Goal: Task Accomplishment & Management: Manage account settings

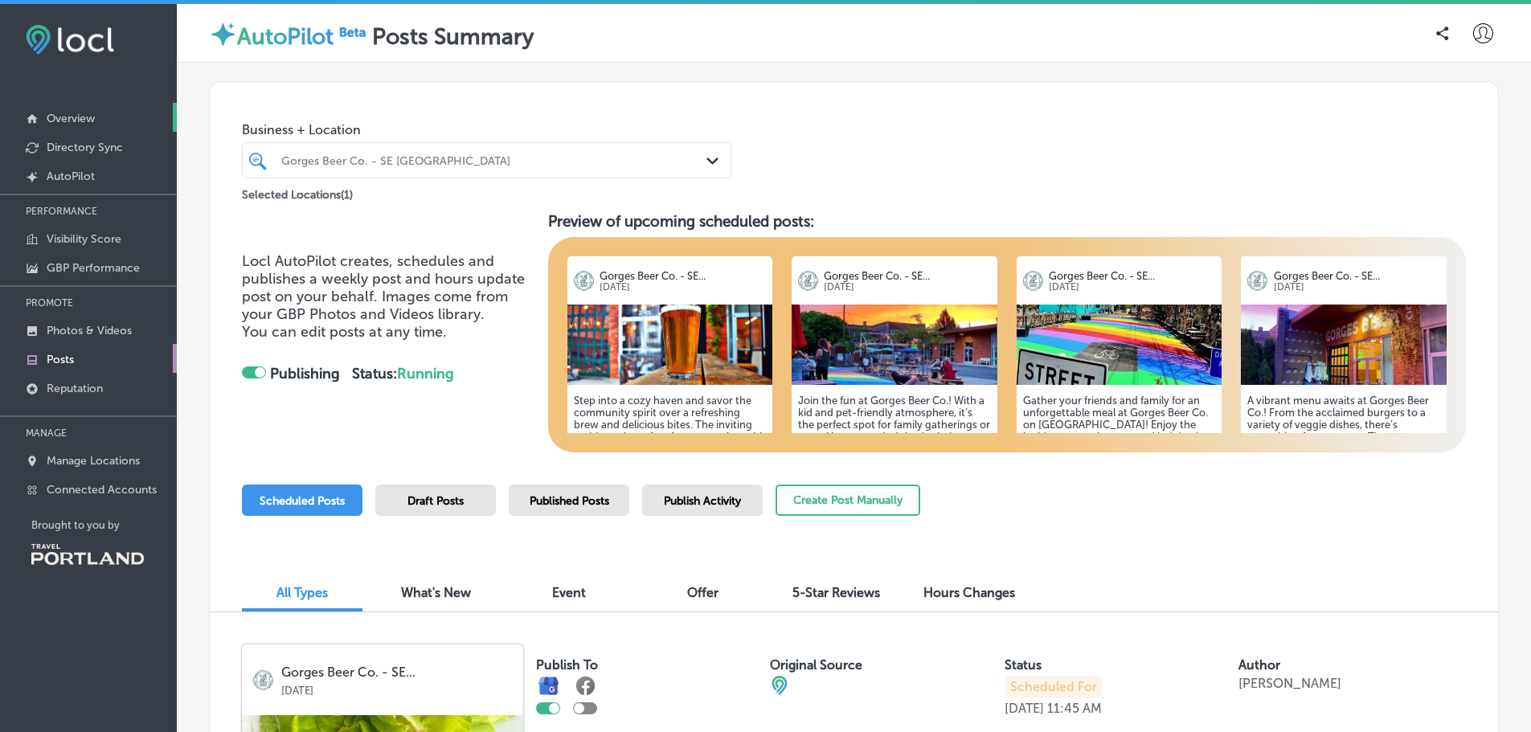
scroll to position [723, 0]
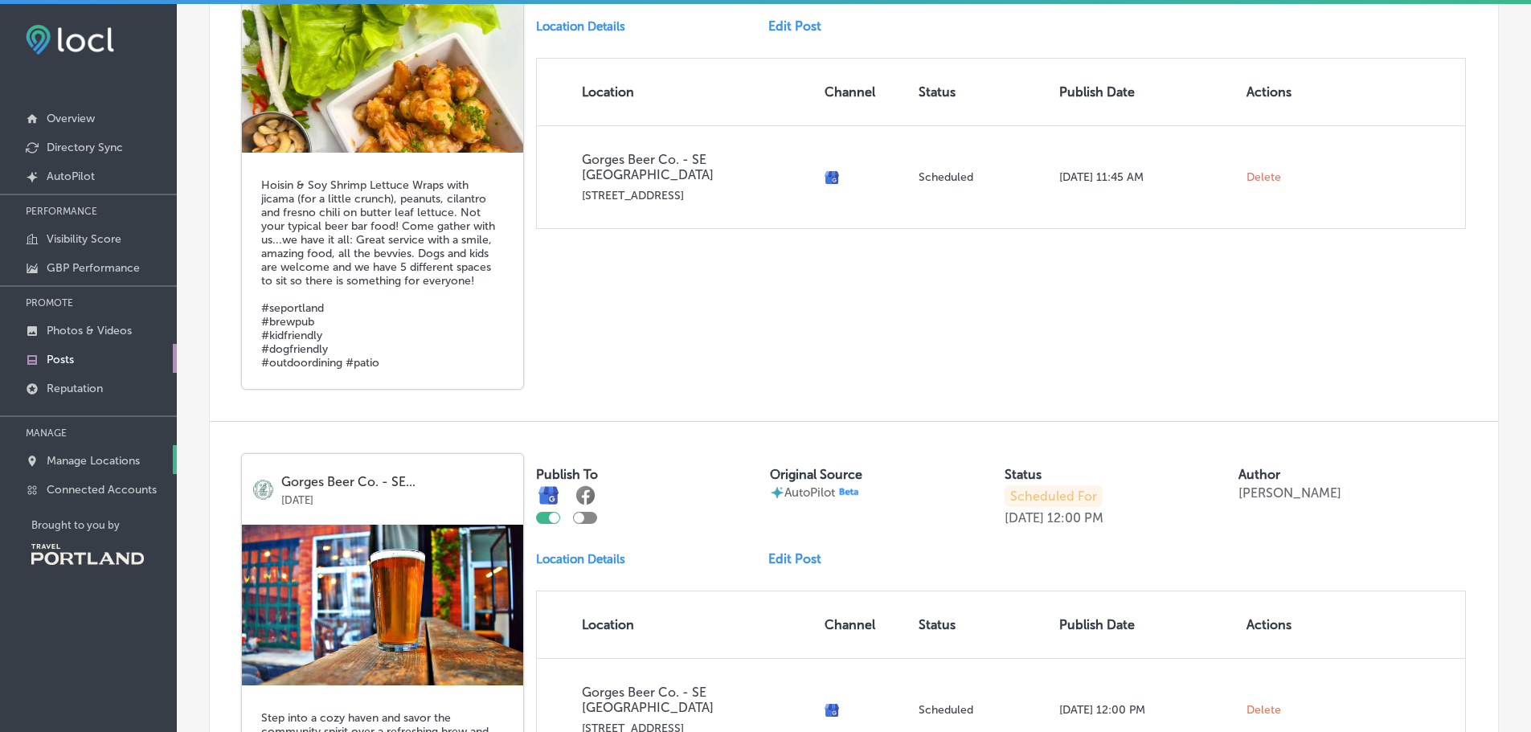
click at [94, 463] on p "Manage Locations" at bounding box center [93, 461] width 93 height 14
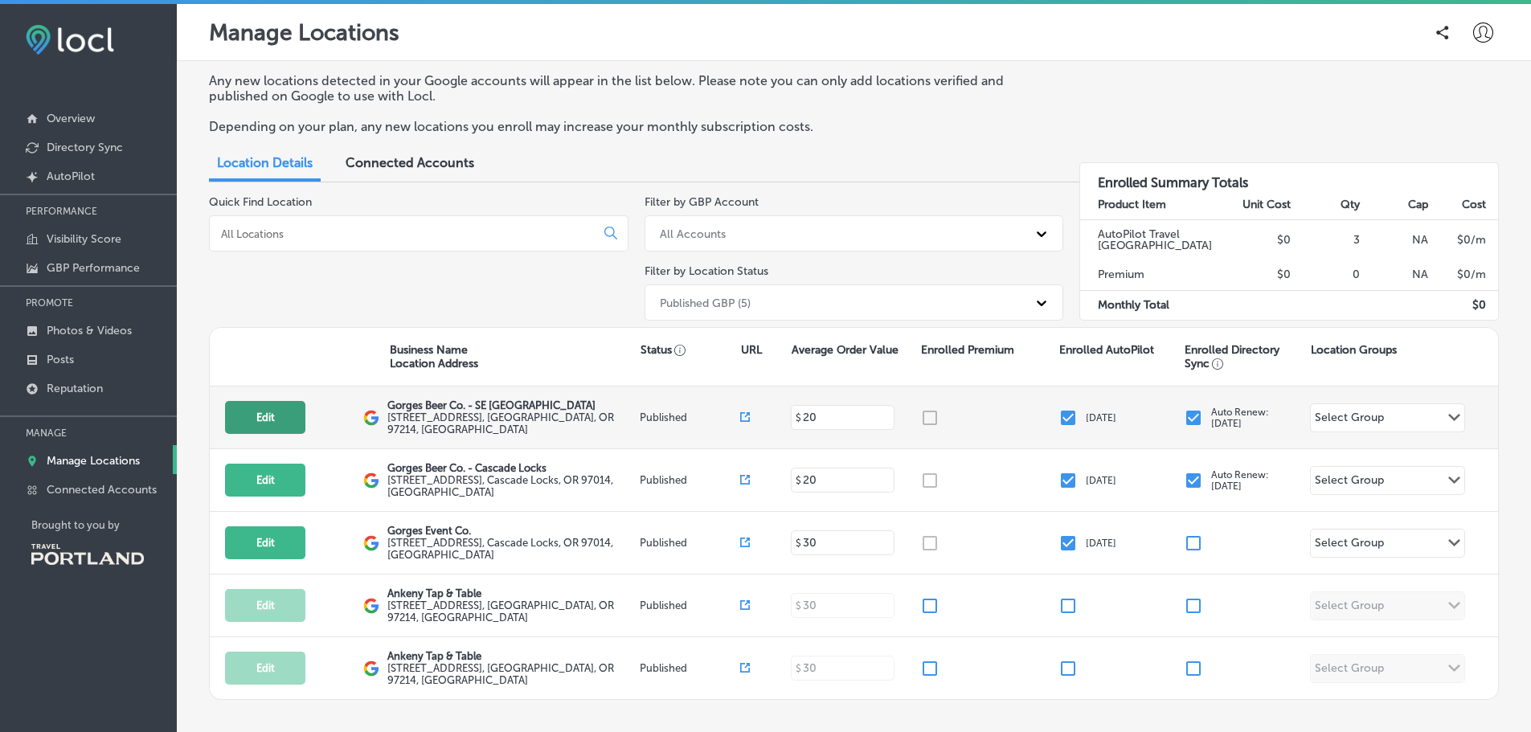
click at [281, 416] on button "Edit" at bounding box center [265, 417] width 80 height 33
select select "US"
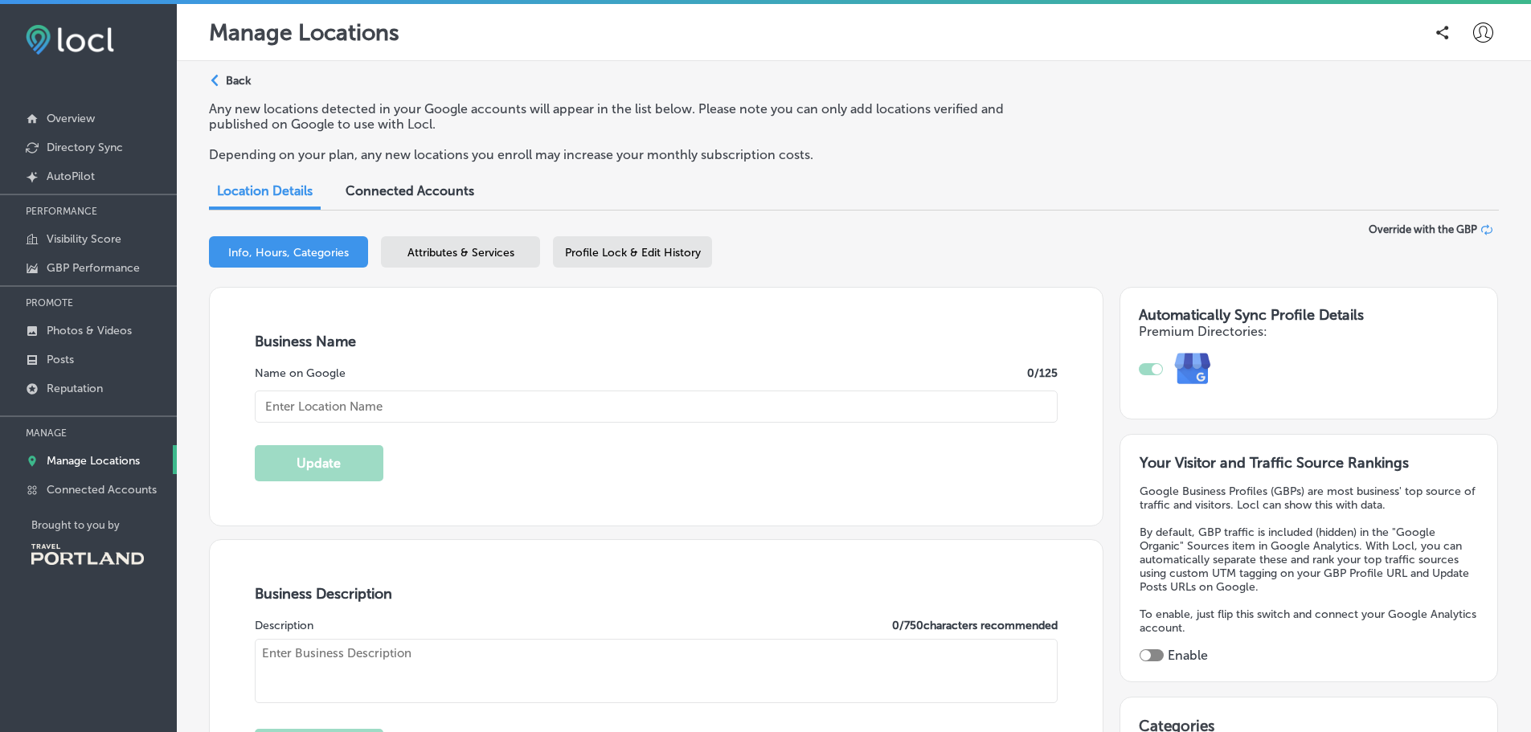
type input "Gorges Beer Co. - SE [GEOGRAPHIC_DATA]"
type textarea "Welcome to Gorges Beer Co., your neighborhood brewery where craft beer meets co…"
type input "[EMAIL_ADDRESS][DOMAIN_NAME]"
type input "[URL][DOMAIN_NAME]"
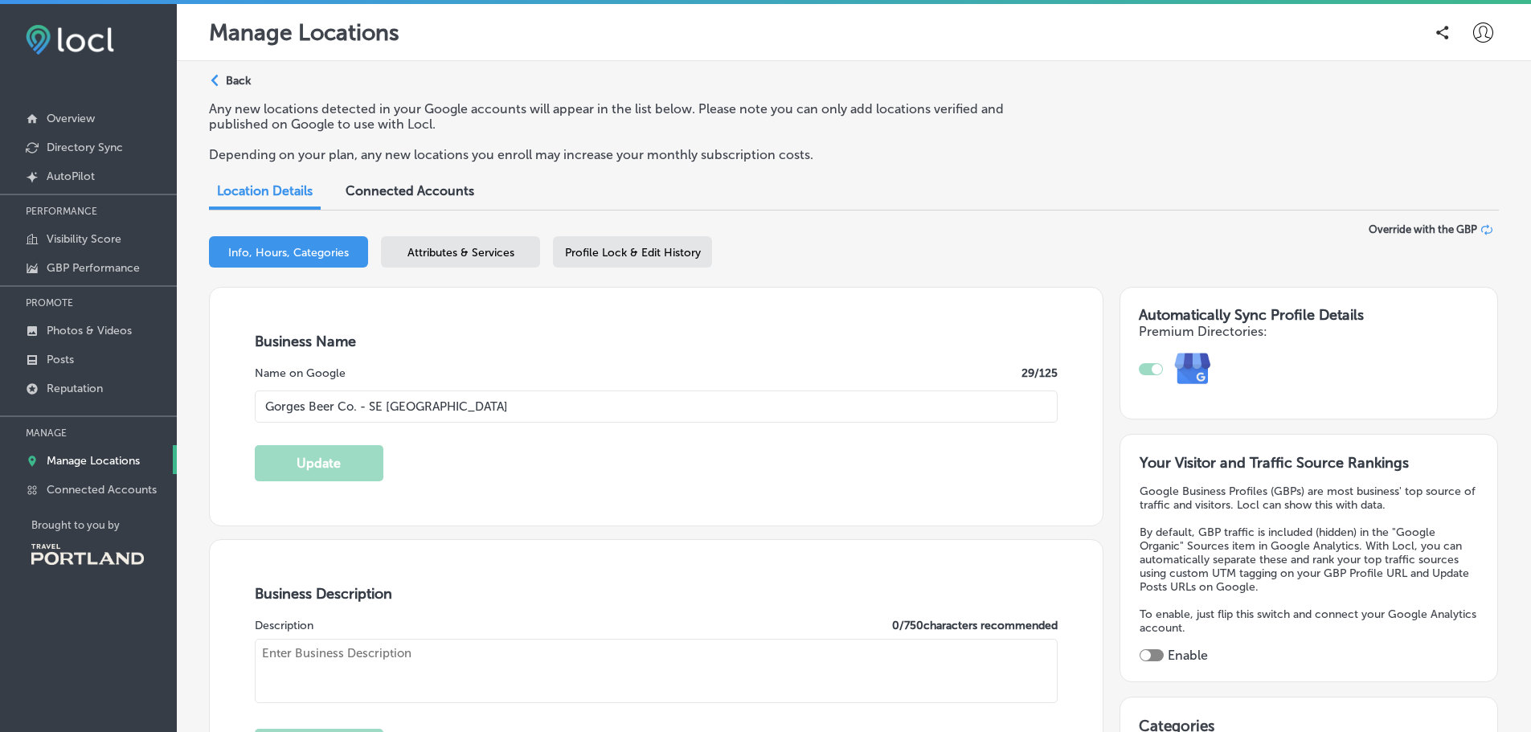
type input "[STREET_ADDRESS]"
type input "[GEOGRAPHIC_DATA]"
type input "97214"
type input "US"
type input "[URL][DOMAIN_NAME]"
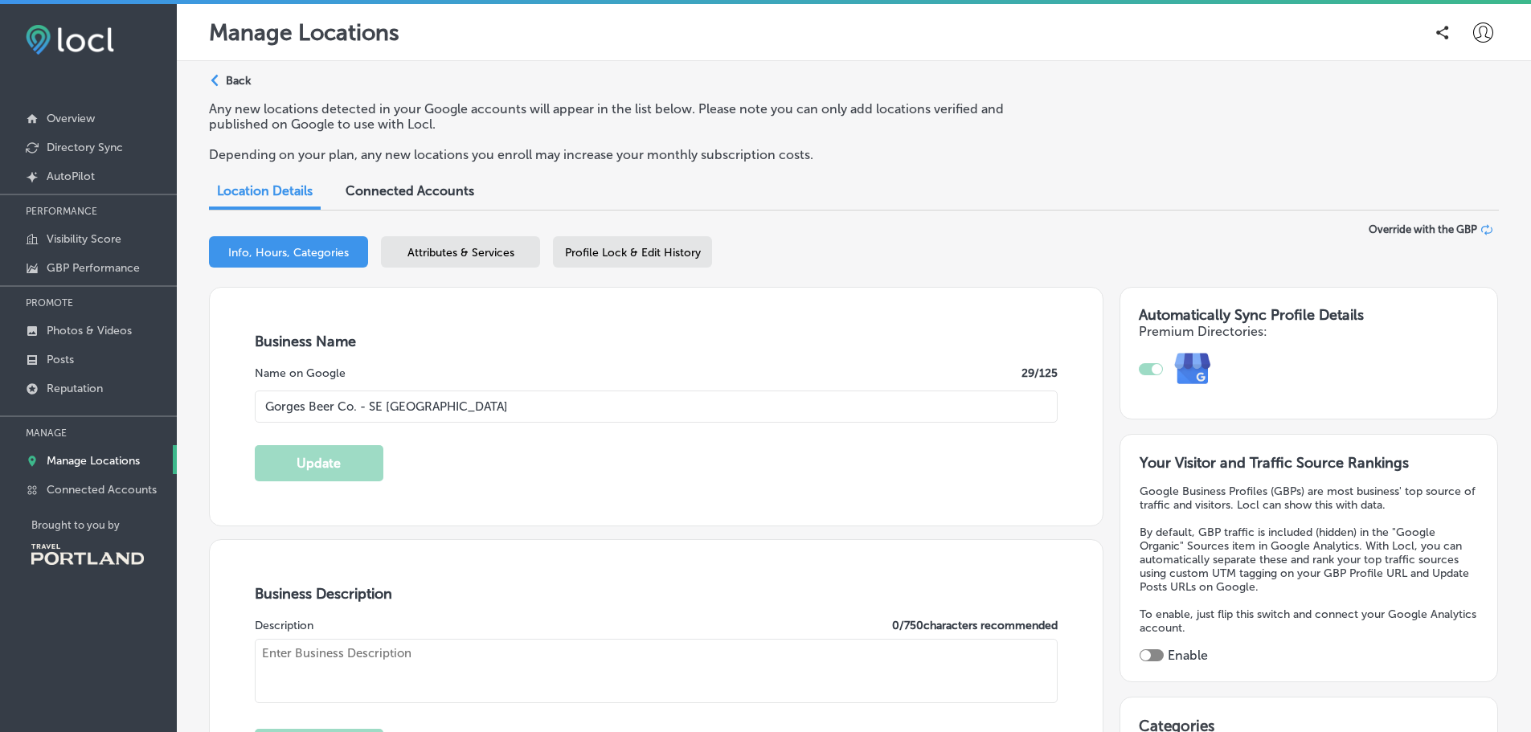
checkbox input "true"
type textarea "Gorges Beer Co.'s [GEOGRAPHIC_DATA] location is a neighborhood restaurant, pub …"
type input "[PHONE_NUMBER]"
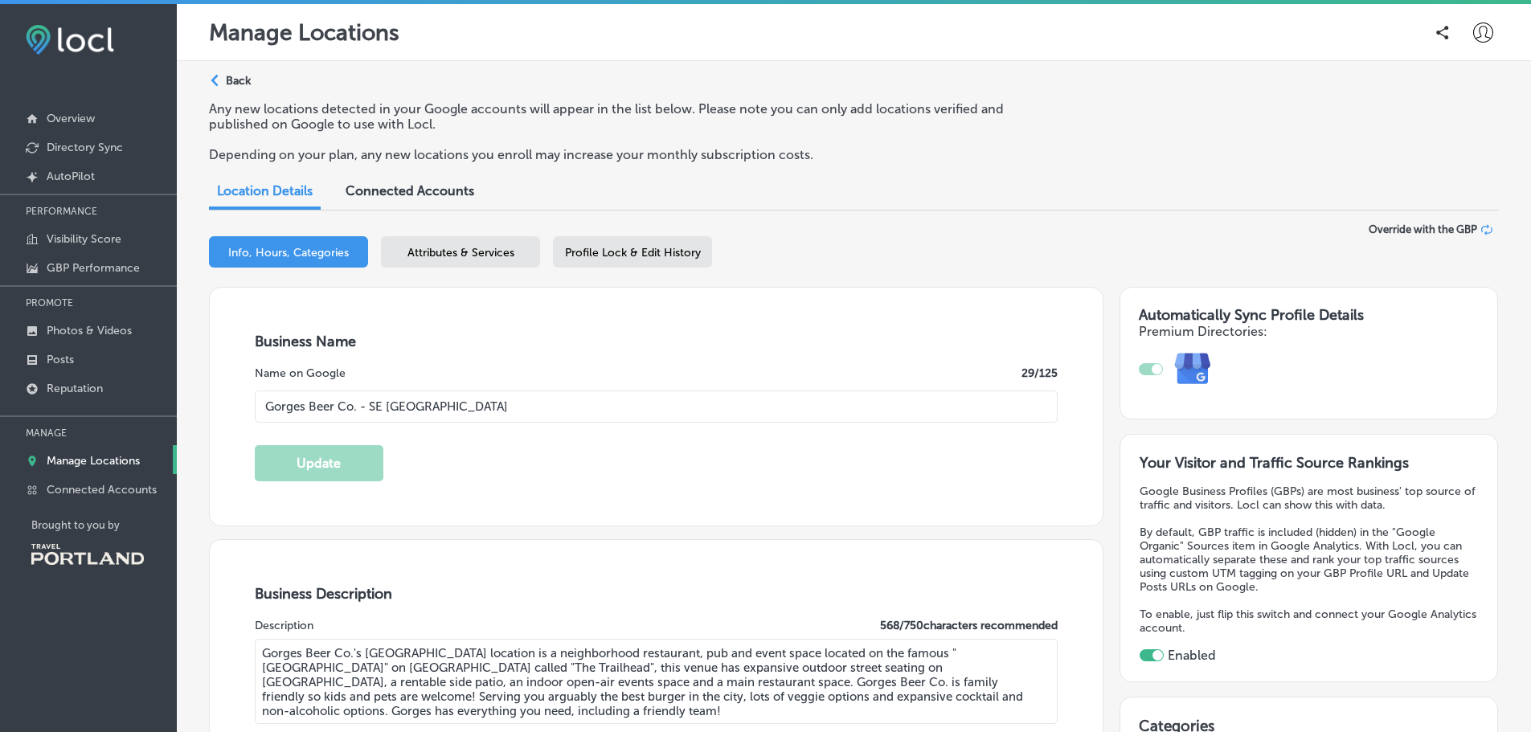
click at [468, 244] on div "Attributes & Services" at bounding box center [460, 251] width 159 height 31
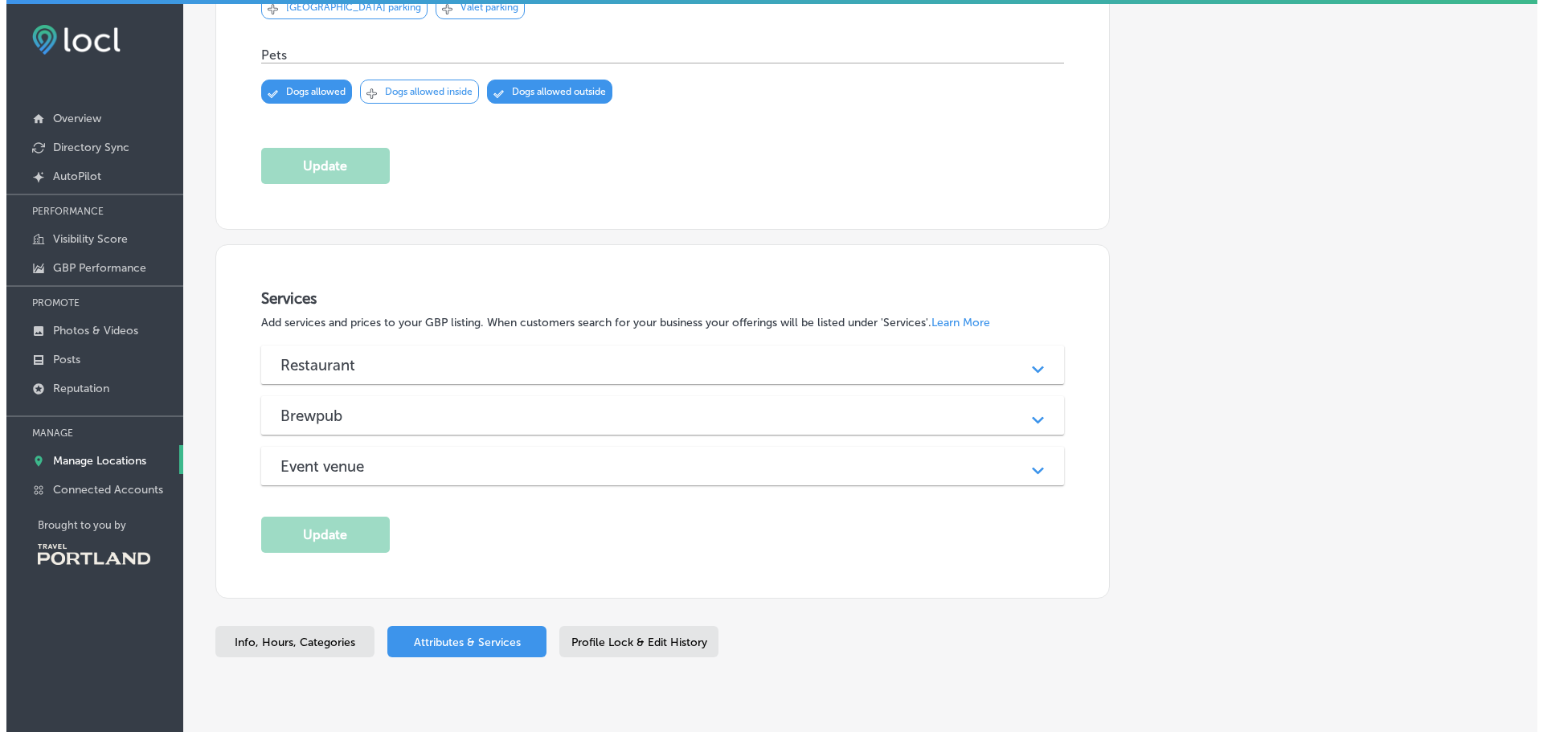
scroll to position [1756, 0]
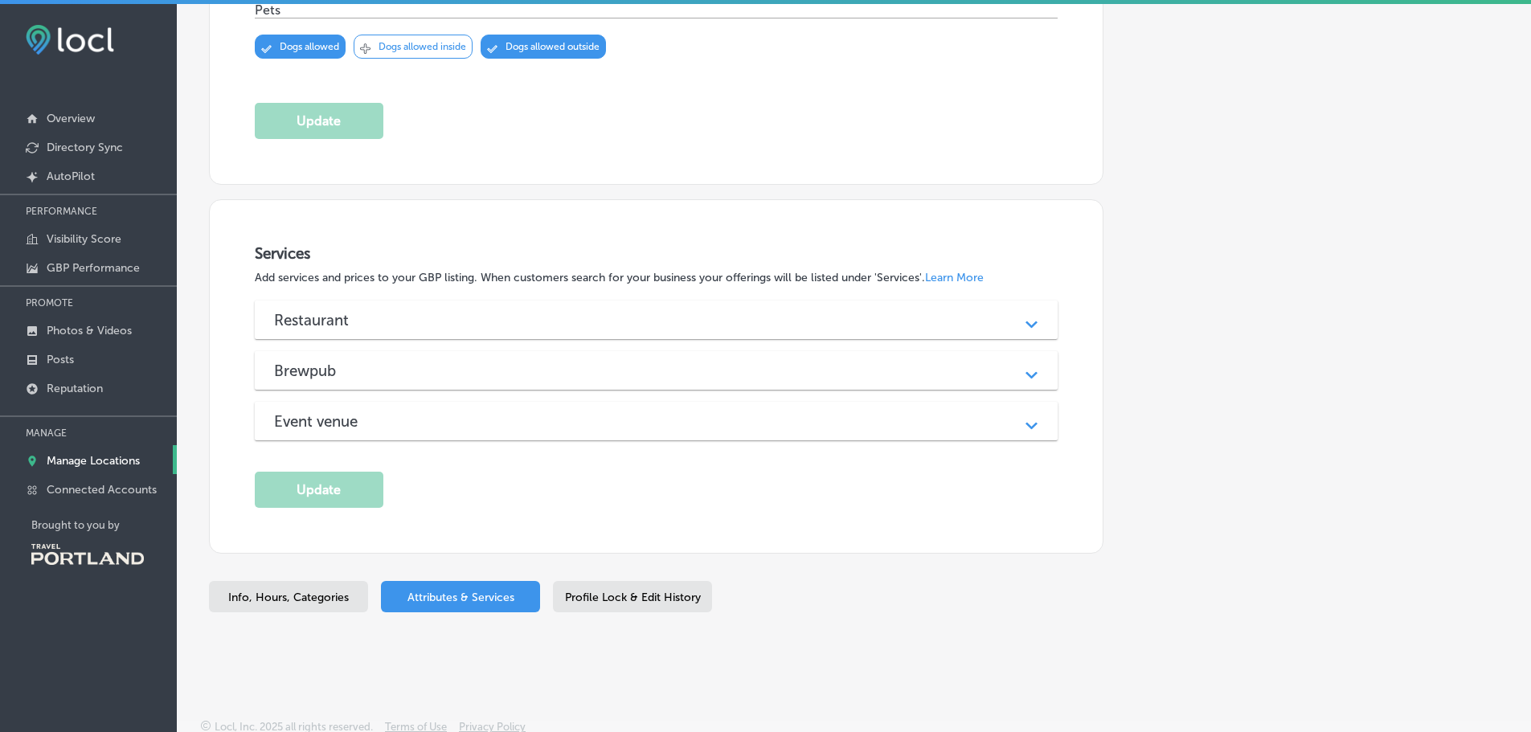
click at [318, 322] on h3 "Restaurant" at bounding box center [324, 320] width 100 height 18
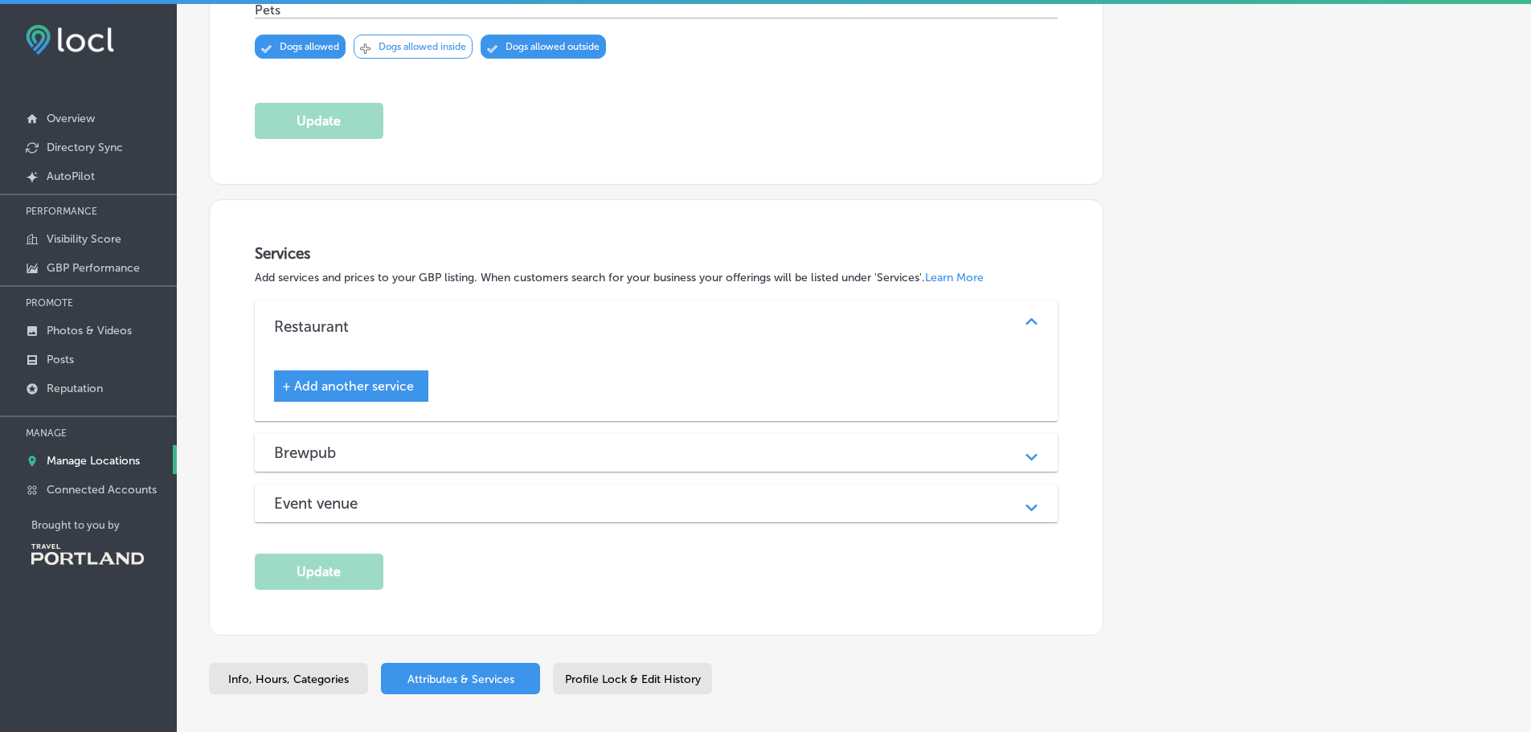
click at [326, 379] on span "+ Add another service" at bounding box center [348, 386] width 132 height 15
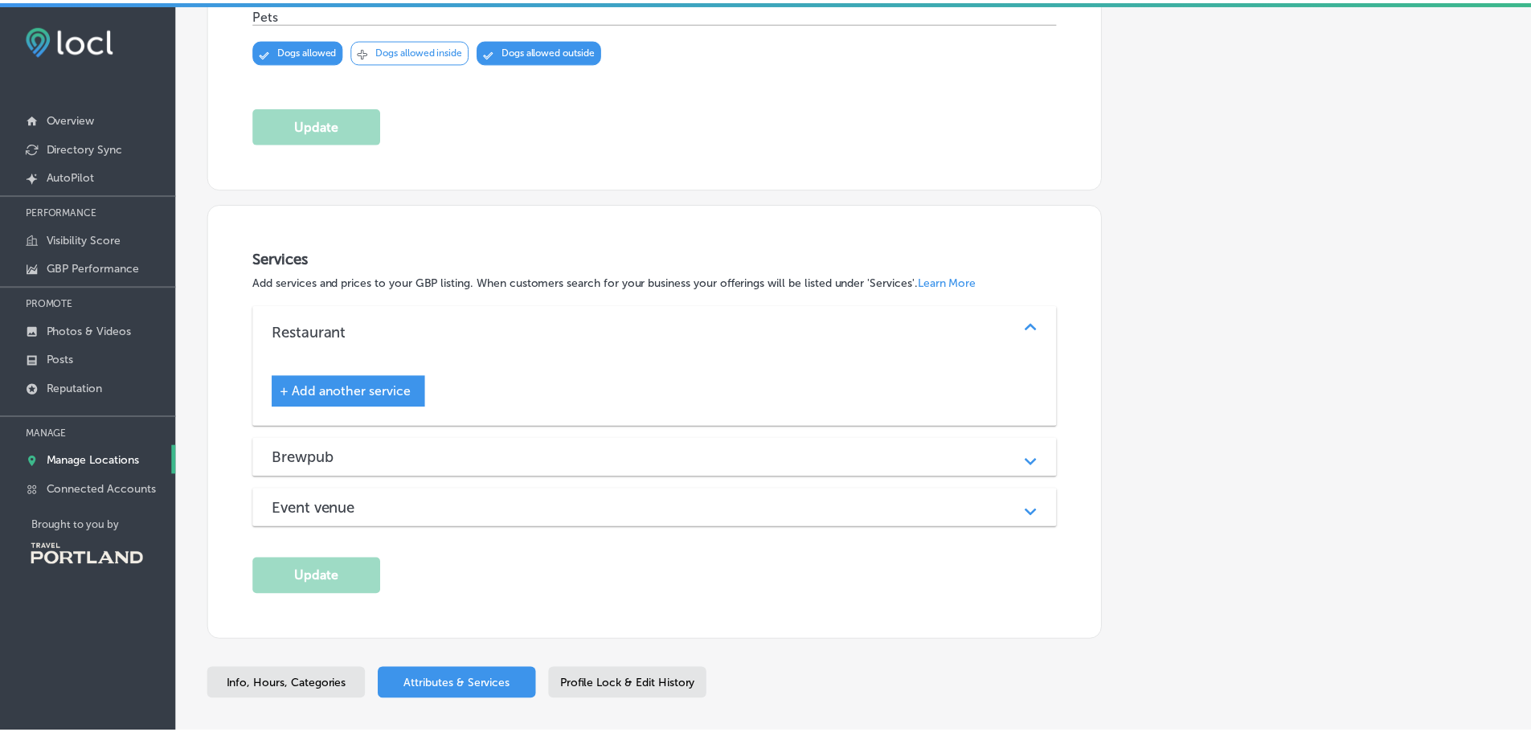
scroll to position [1760, 0]
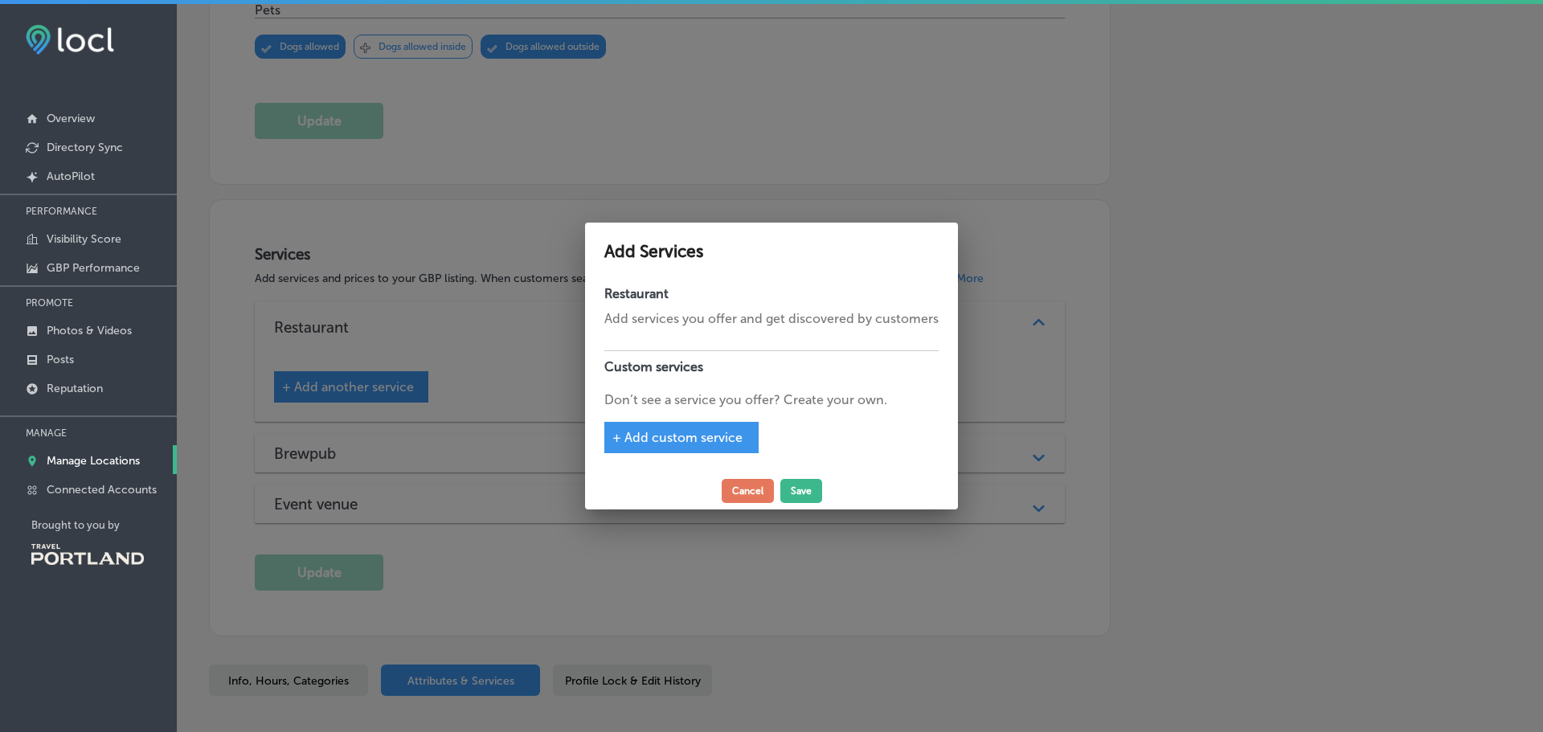
click at [694, 326] on p "Add services you offer and get discovered by customers" at bounding box center [771, 318] width 334 height 19
drag, startPoint x: 689, startPoint y: 309, endPoint x: 726, endPoint y: 311, distance: 37.0
click at [689, 310] on p "Add services you offer and get discovered by customers" at bounding box center [771, 318] width 334 height 19
click at [738, 494] on button "Cancel" at bounding box center [748, 491] width 52 height 24
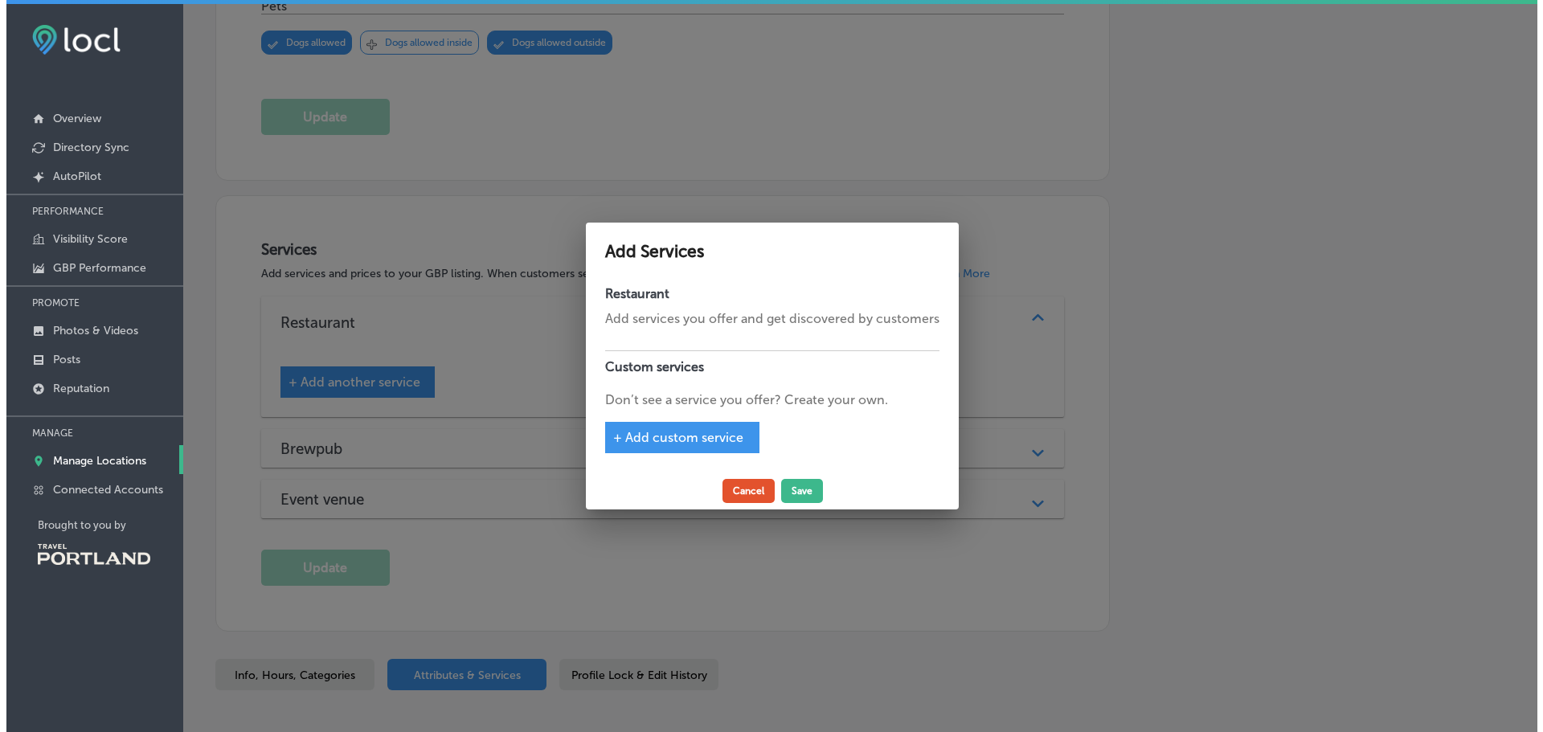
scroll to position [1756, 0]
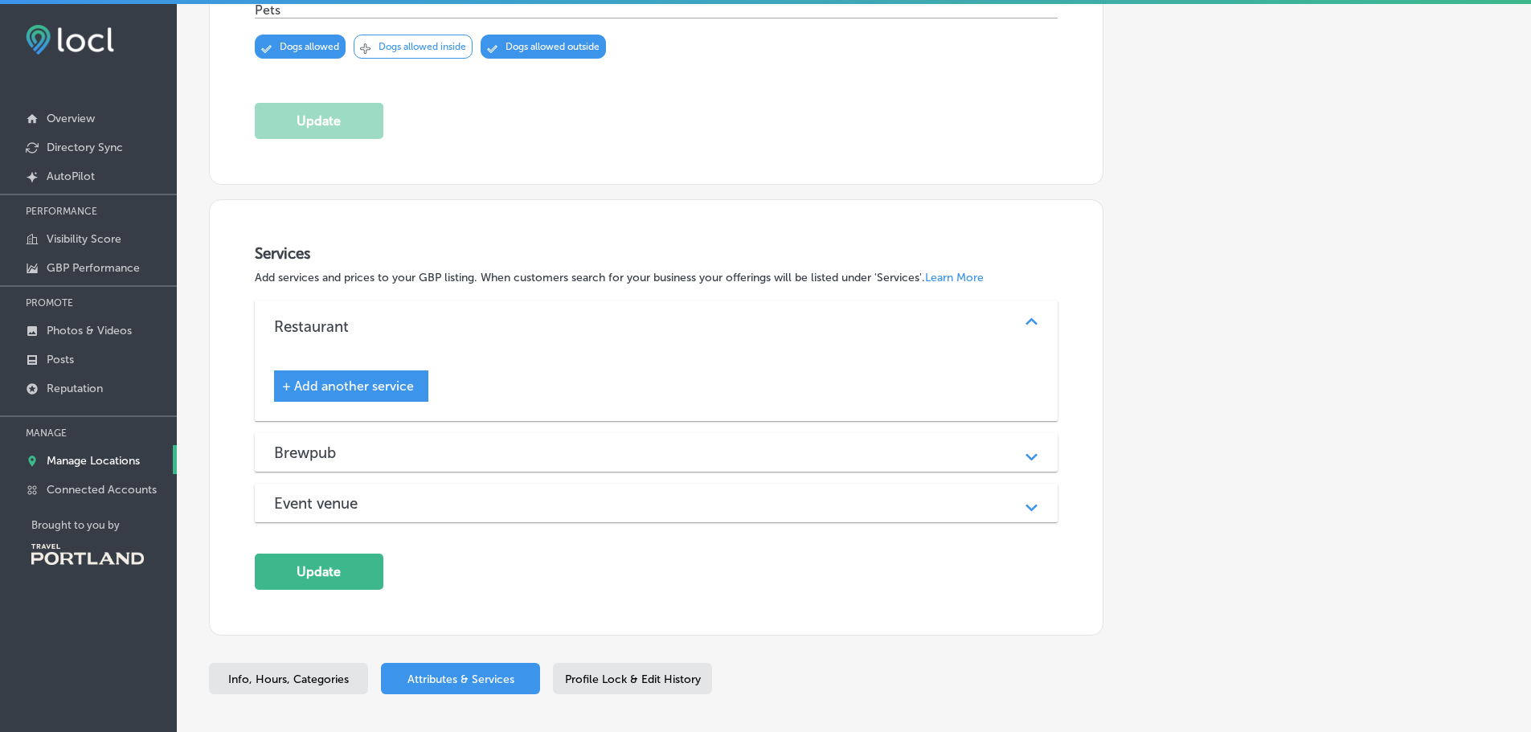
click at [372, 456] on div "Brewpub" at bounding box center [656, 453] width 765 height 18
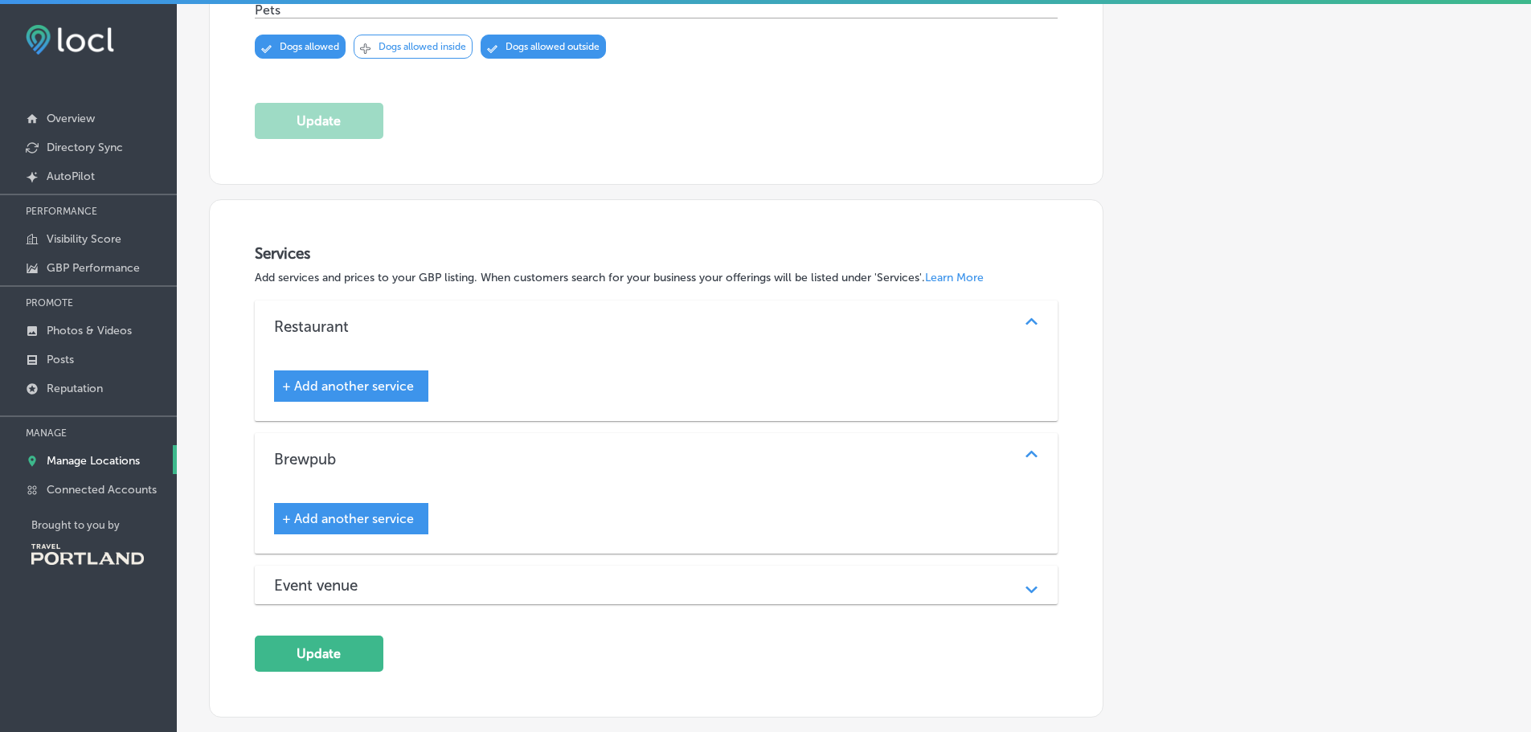
click at [394, 511] on span "+ Add another service" at bounding box center [348, 518] width 132 height 15
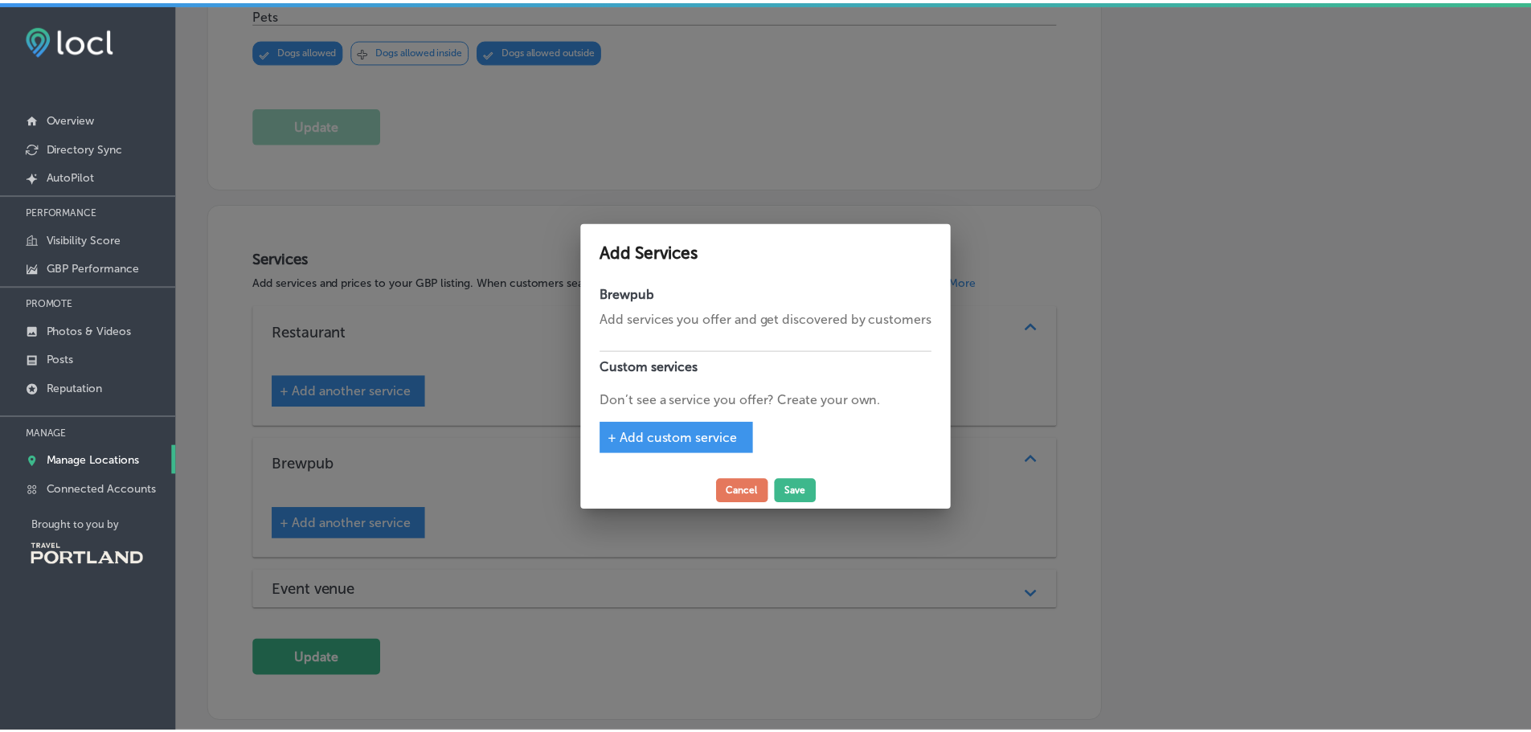
scroll to position [1760, 0]
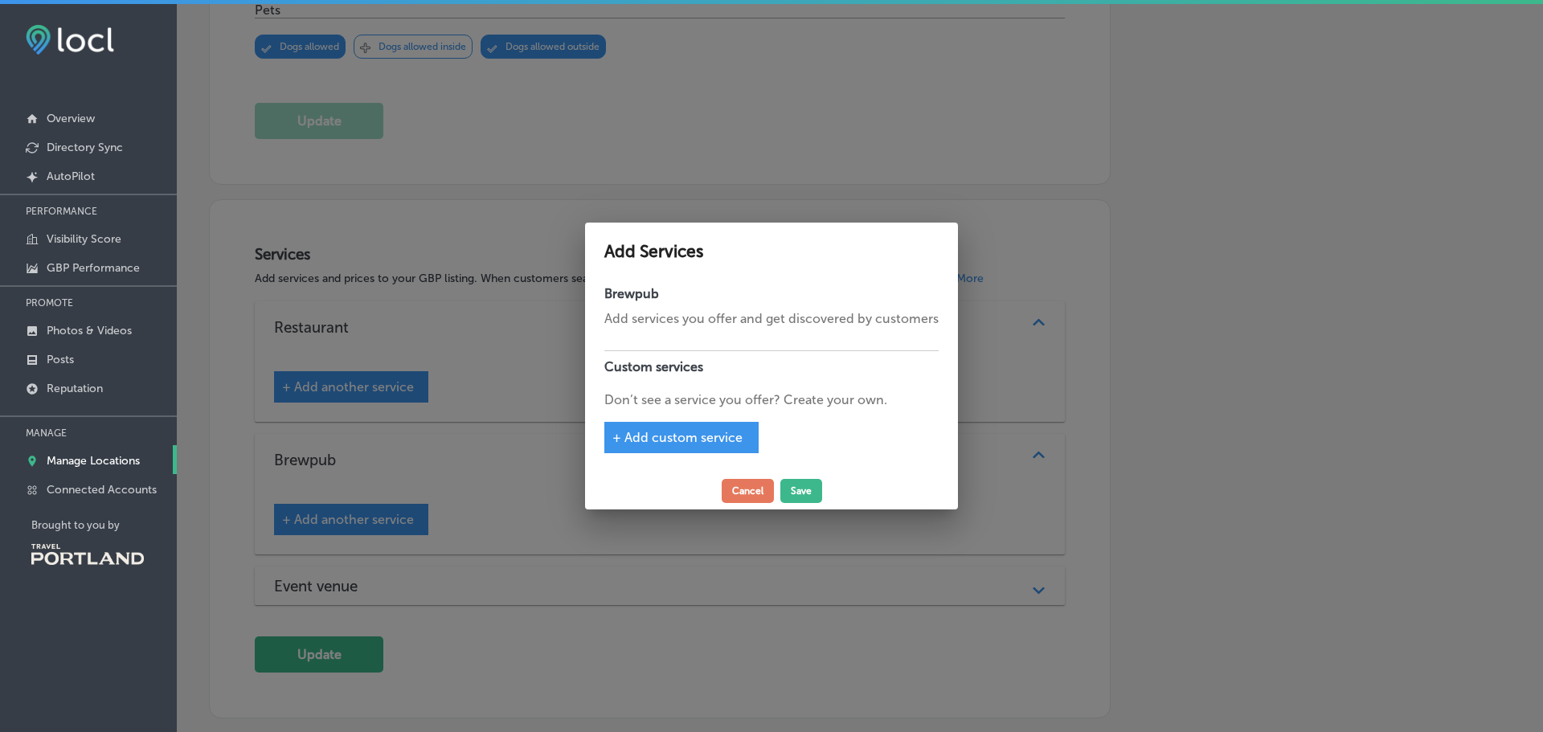
click at [697, 315] on p "Add services you offer and get discovered by customers" at bounding box center [771, 318] width 334 height 19
click at [691, 320] on p "Add services you offer and get discovered by customers" at bounding box center [771, 318] width 334 height 19
click at [686, 427] on div "+ Add custom service" at bounding box center [681, 437] width 154 height 31
click at [702, 435] on span "+ Add custom service" at bounding box center [678, 437] width 130 height 15
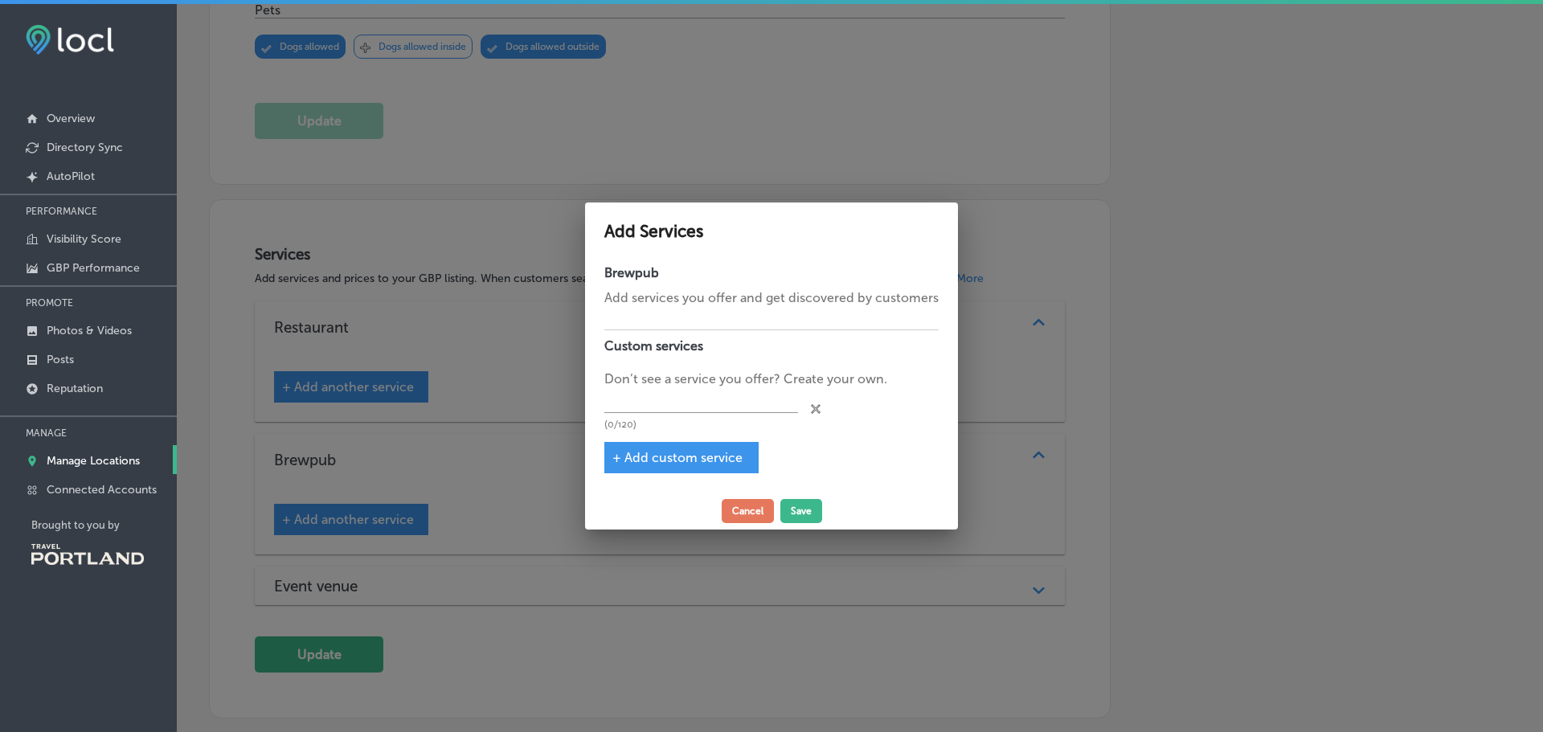
click at [698, 536] on div at bounding box center [771, 366] width 1543 height 732
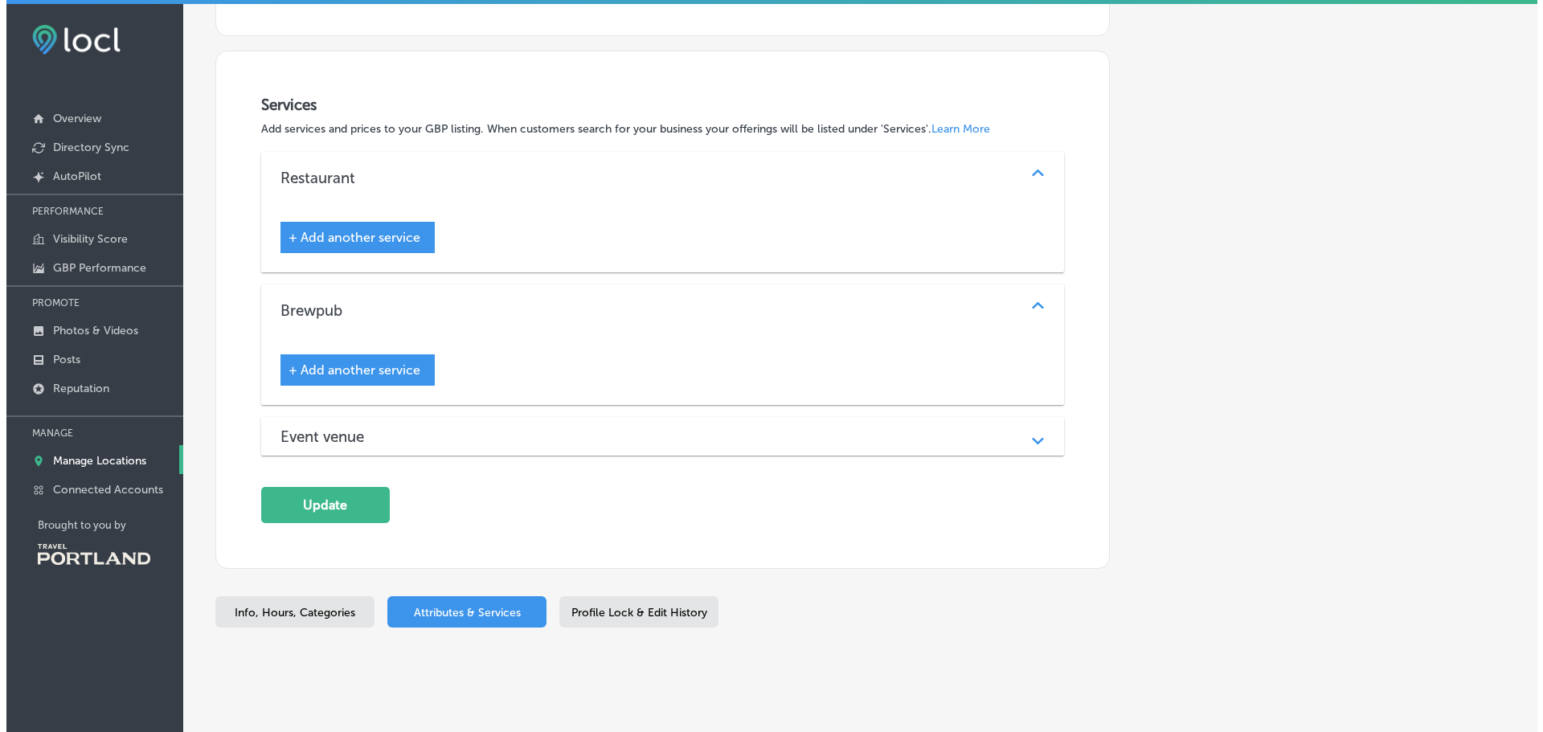
scroll to position [1920, 0]
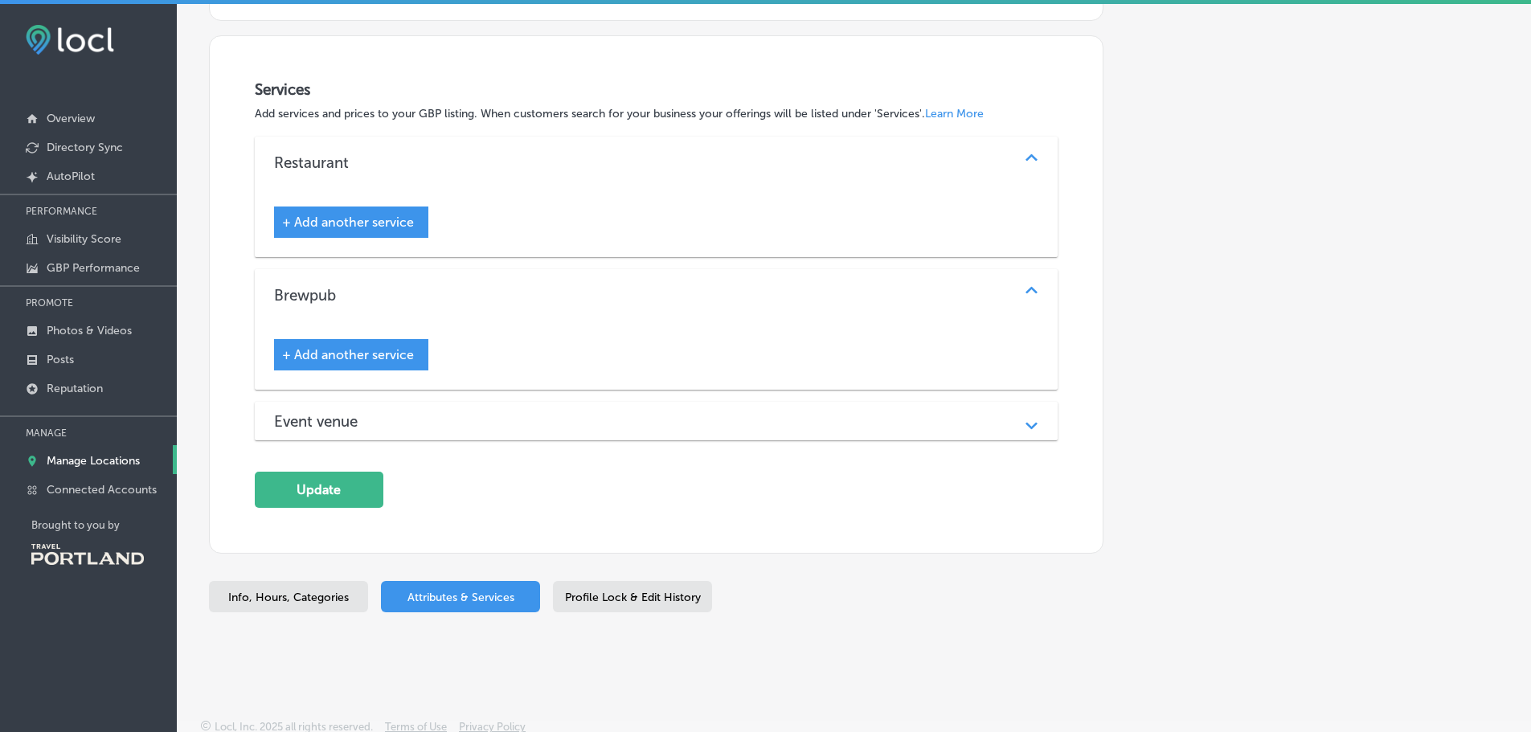
click at [453, 421] on div "Event venue" at bounding box center [656, 421] width 765 height 18
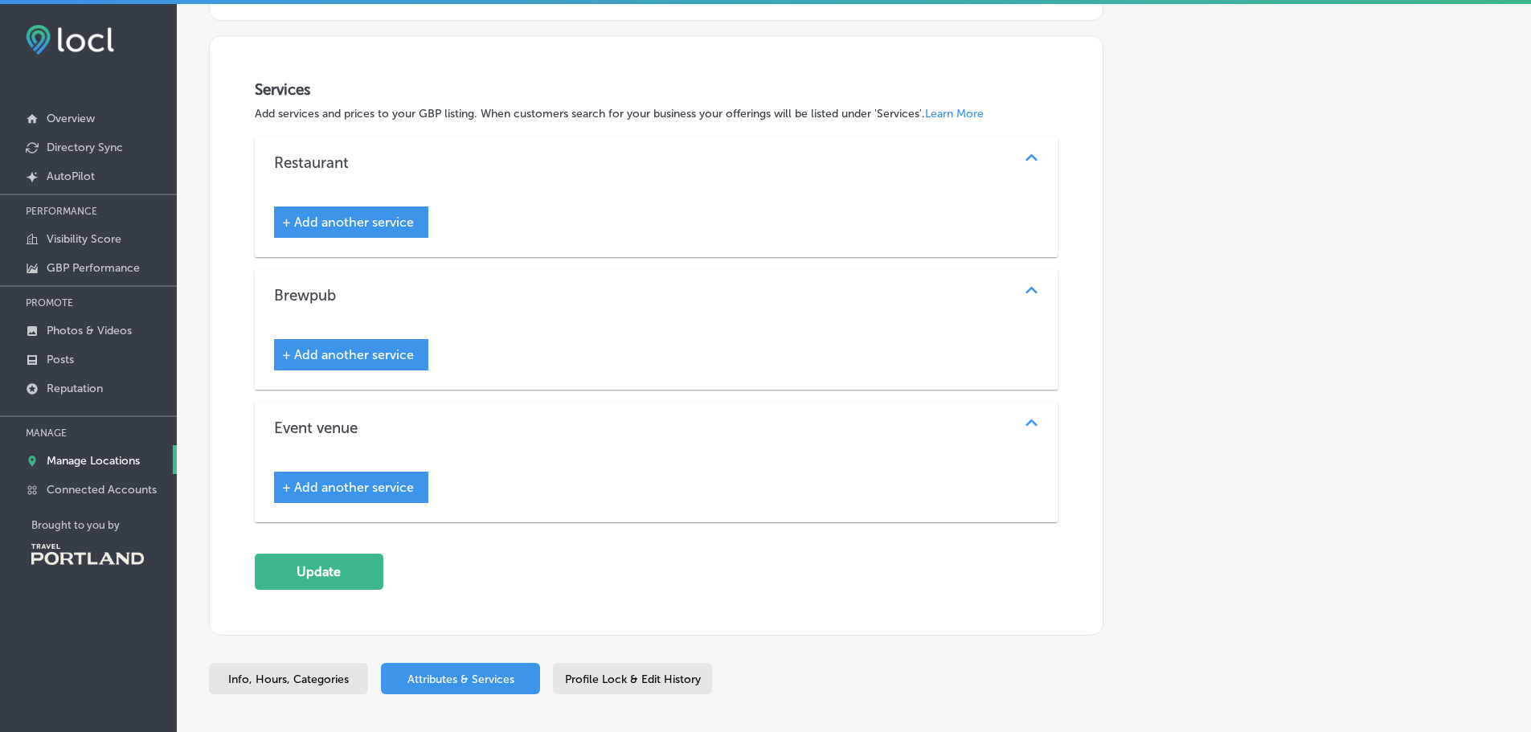
click at [360, 486] on span "+ Add another service" at bounding box center [348, 487] width 132 height 15
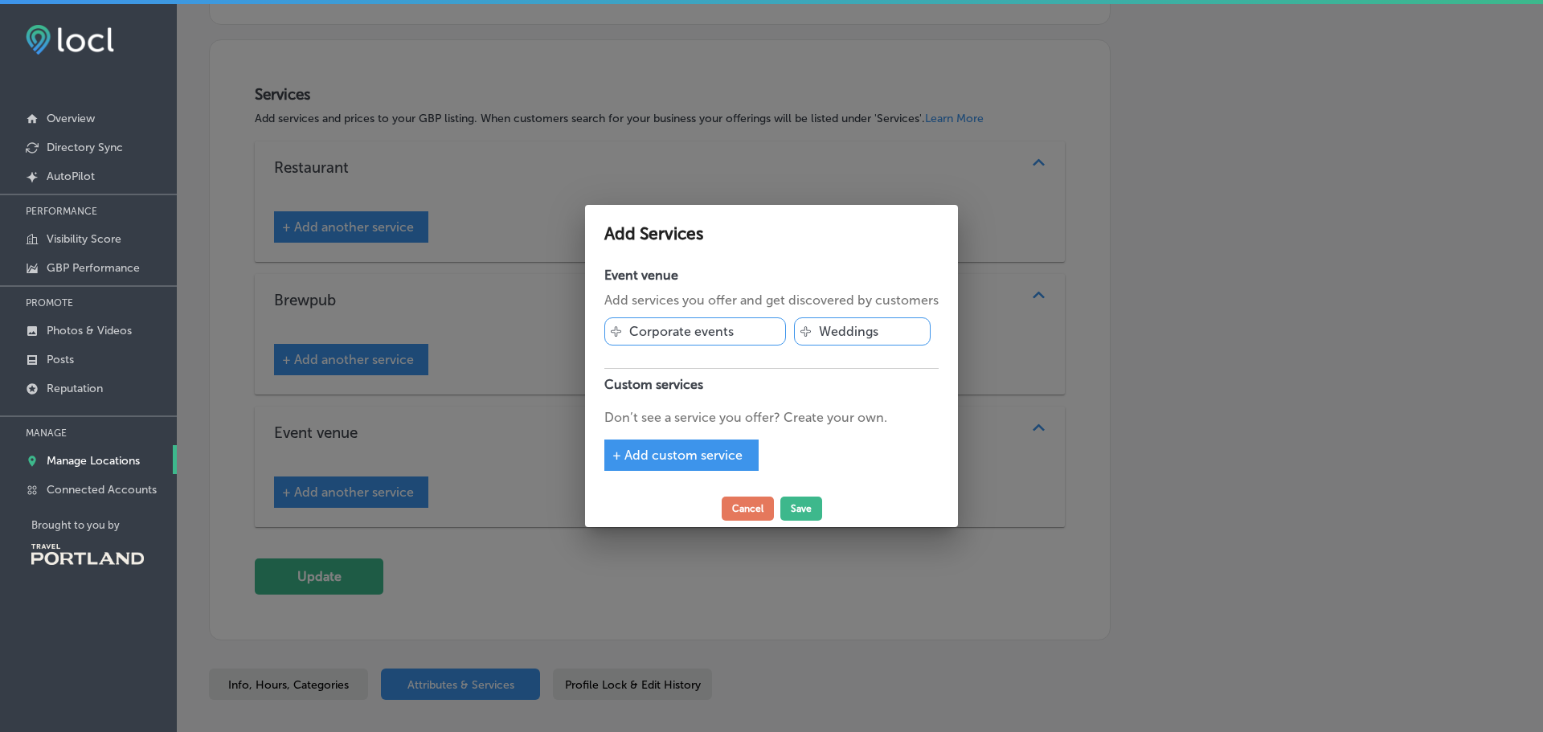
drag, startPoint x: 838, startPoint y: 316, endPoint x: 846, endPoint y: 336, distance: 21.6
click at [845, 335] on div "Svg Vector Icons : [URL][DOMAIN_NAME] Corporate events Svg Vector Icons : [URL]…" at bounding box center [771, 335] width 334 height 50
click at [845, 337] on p "Weddings" at bounding box center [848, 331] width 59 height 15
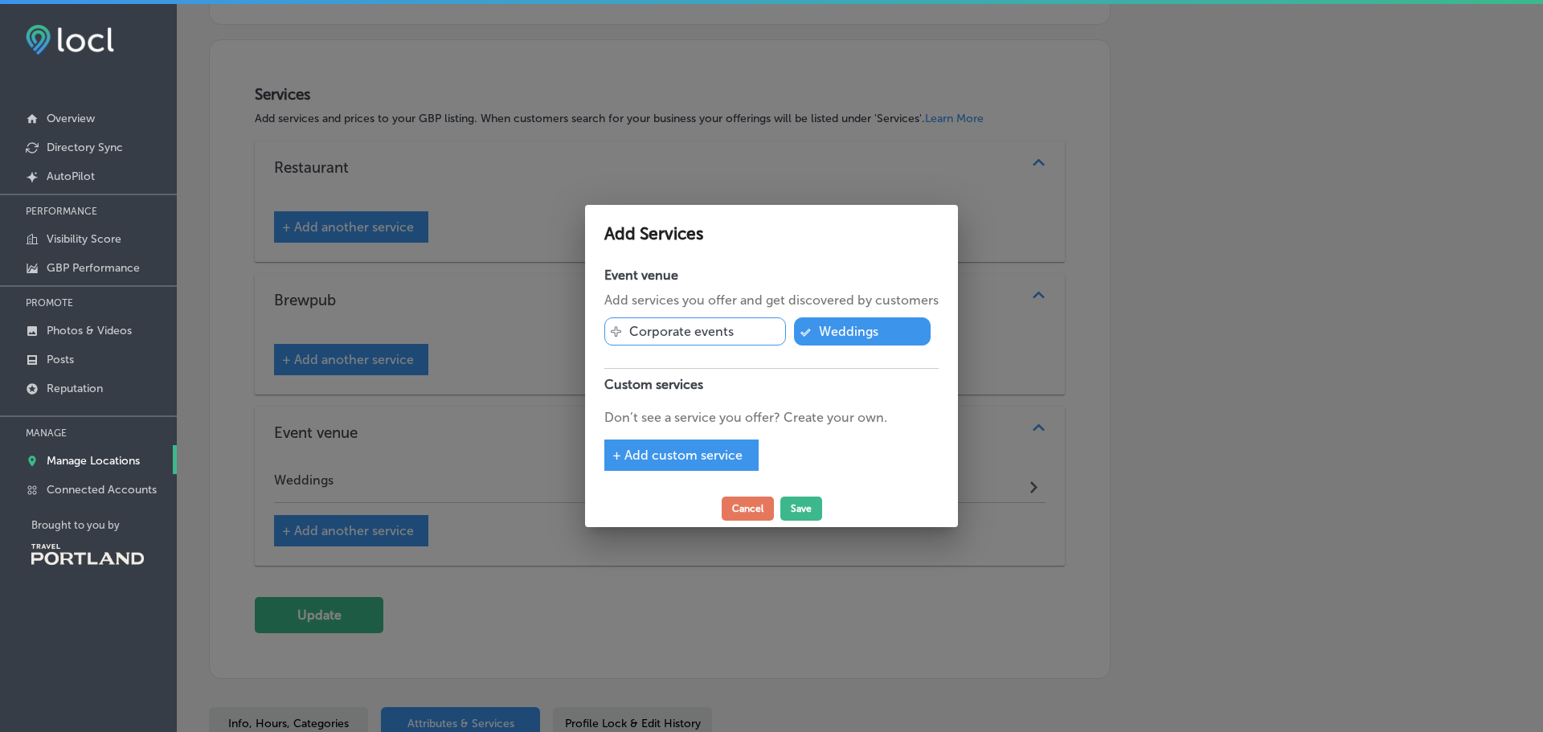
click at [733, 334] on p "Corporate events" at bounding box center [681, 331] width 104 height 15
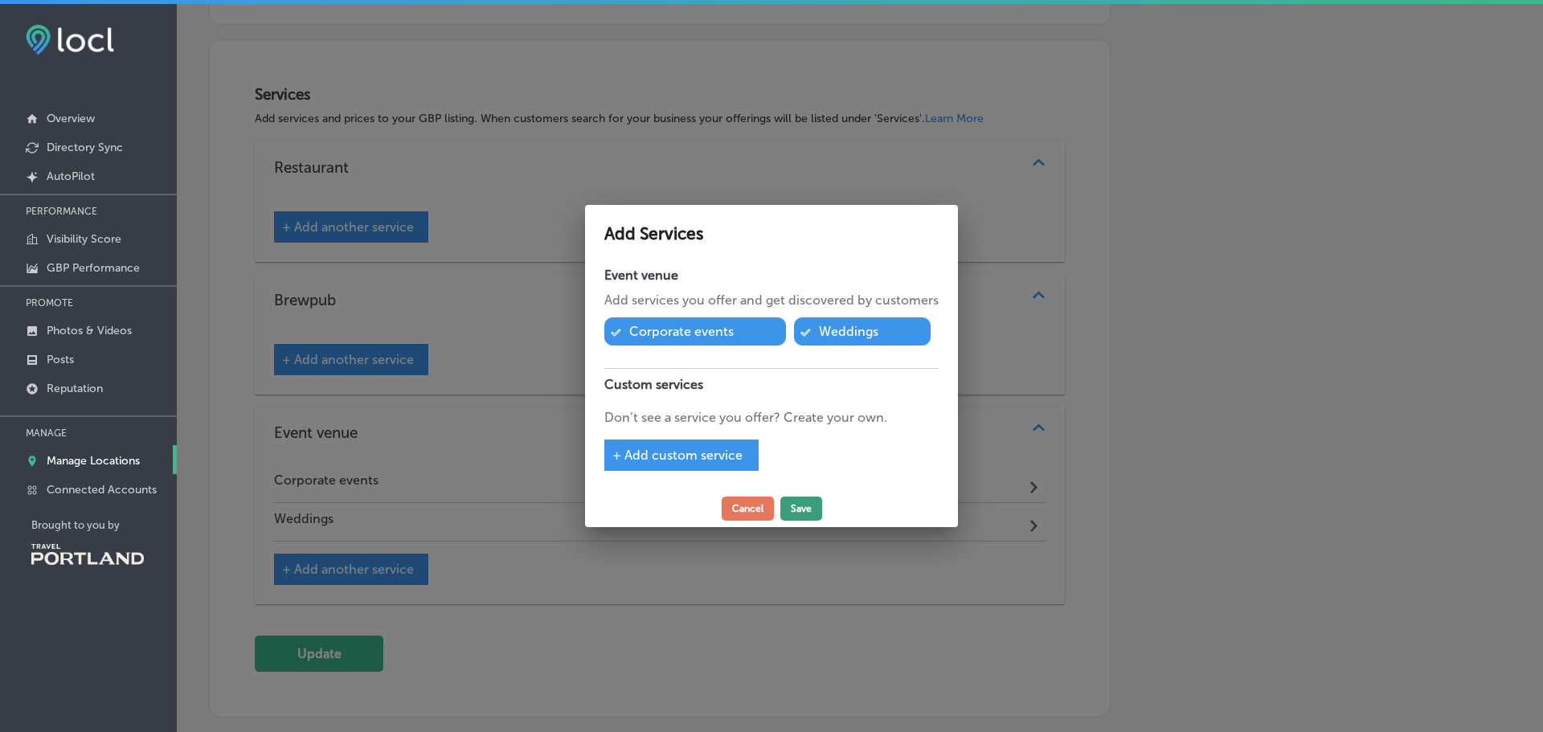
click at [796, 507] on button "Save" at bounding box center [802, 509] width 42 height 24
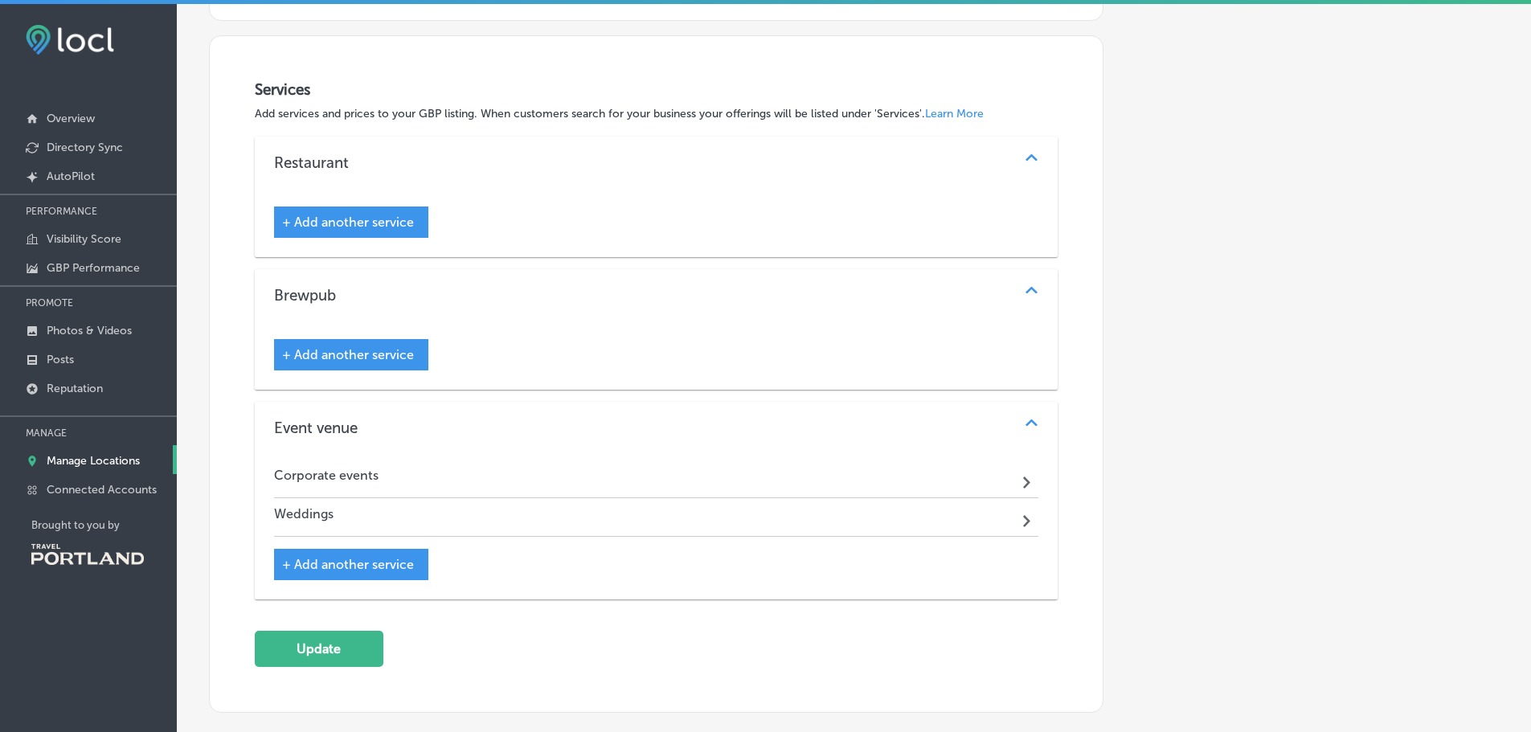
click at [372, 227] on div "+ Add another service" at bounding box center [351, 222] width 154 height 31
click at [376, 215] on span "+ Add another service" at bounding box center [348, 222] width 132 height 15
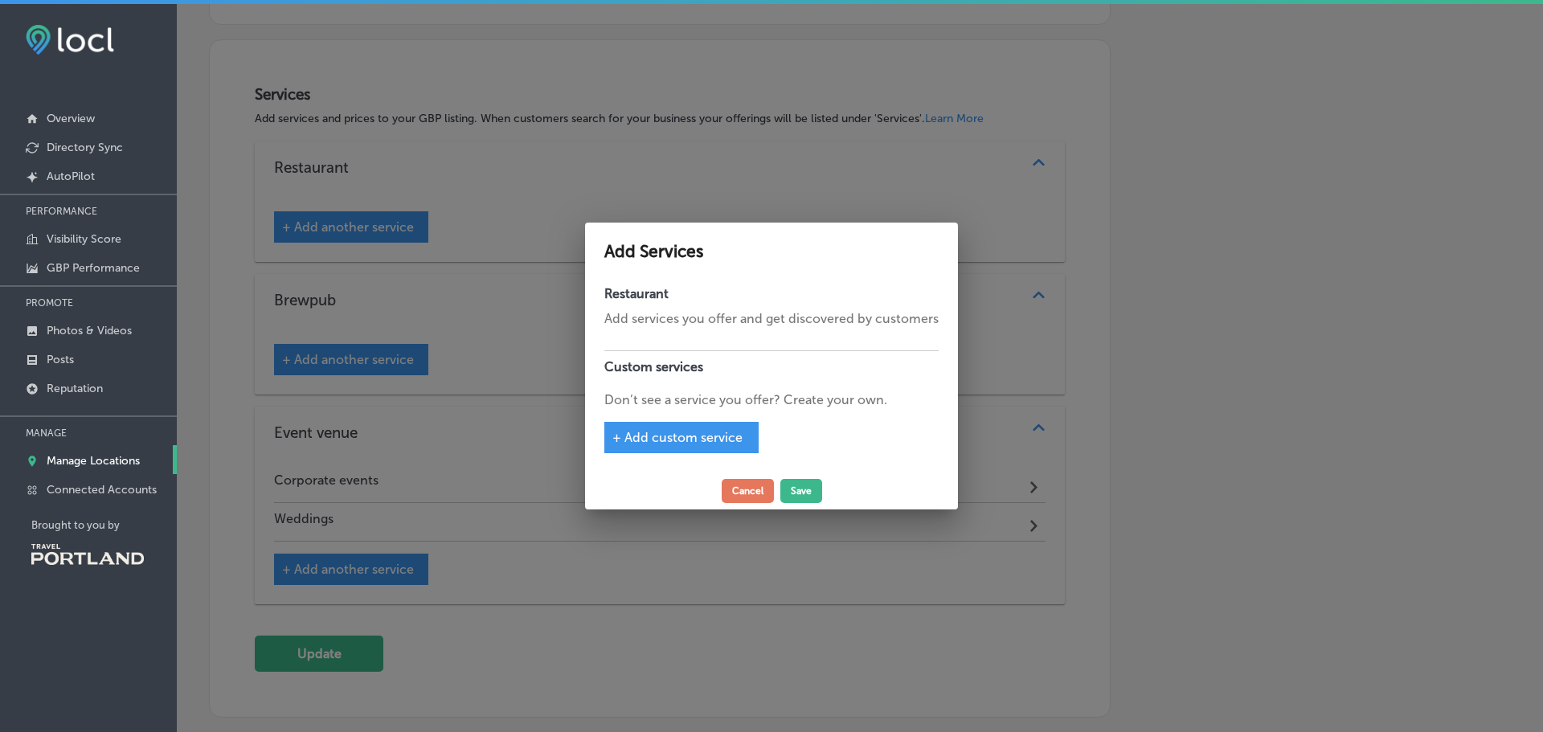
click at [760, 324] on p "Add services you offer and get discovered by customers" at bounding box center [771, 318] width 334 height 19
click at [687, 442] on span "+ Add custom service" at bounding box center [678, 437] width 130 height 15
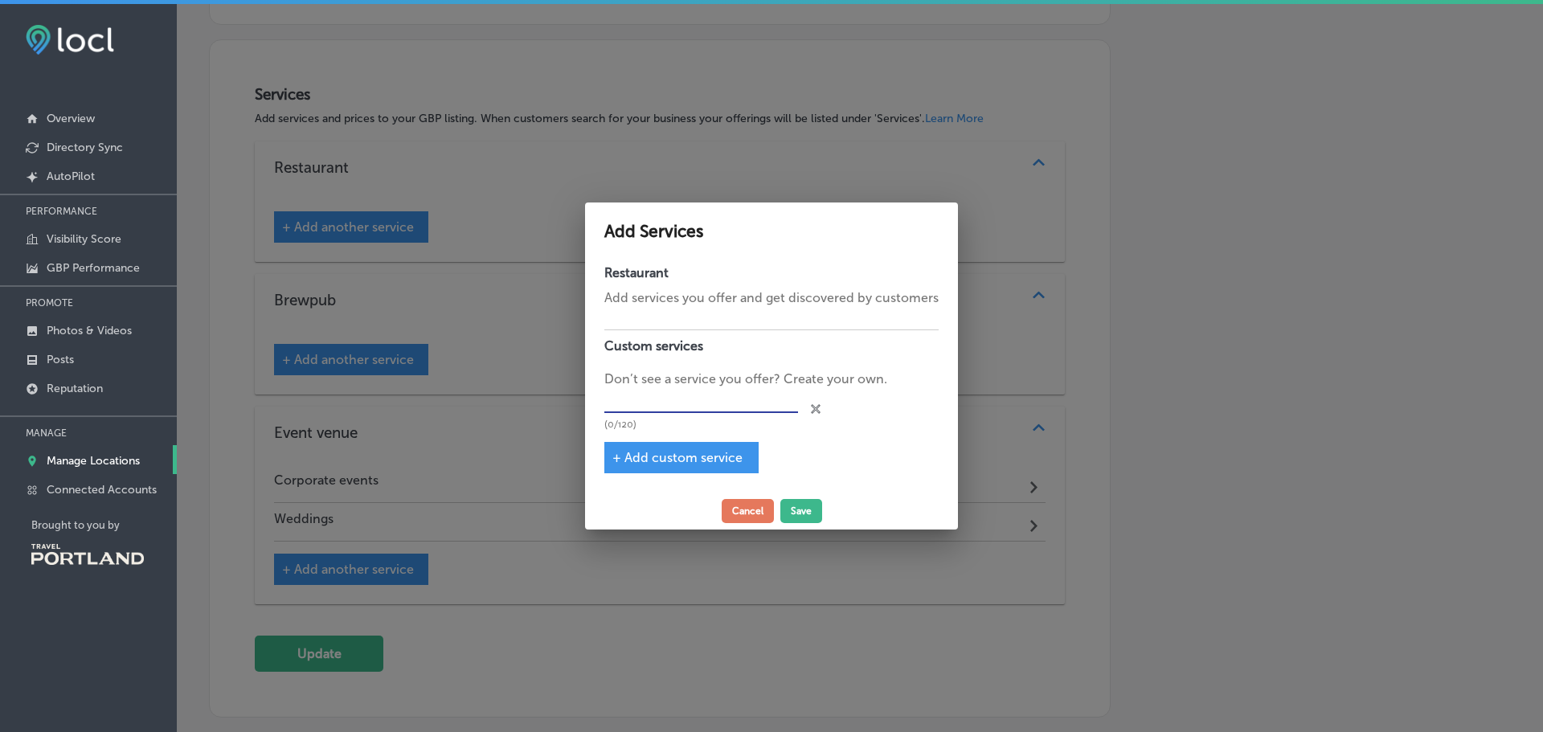
click at [644, 398] on input "text" at bounding box center [701, 401] width 194 height 25
click at [674, 456] on span "+ Add custom service" at bounding box center [678, 457] width 130 height 15
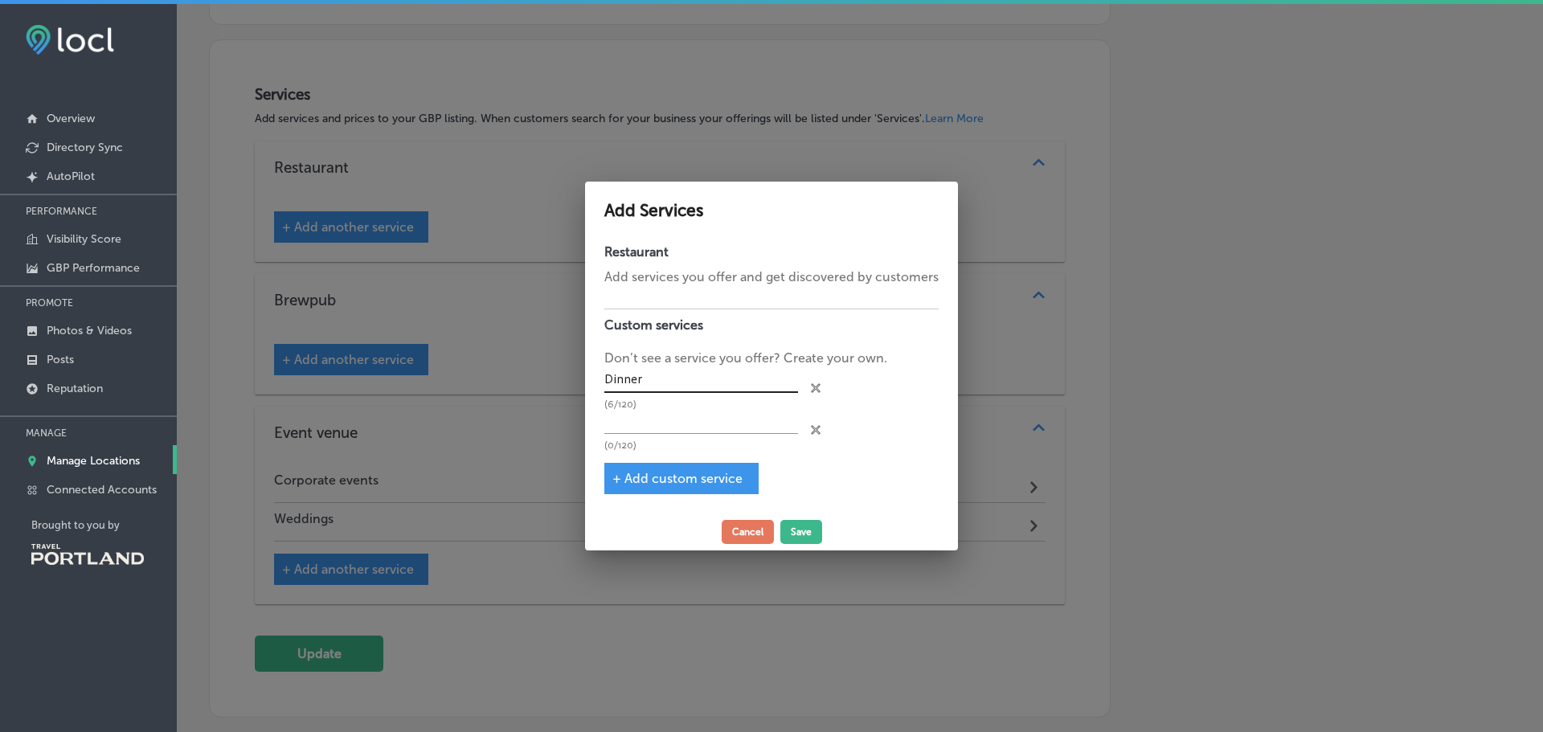
click at [689, 387] on input "Dinner" at bounding box center [701, 380] width 194 height 25
type input "Dinner - Entrees including seared ahi, salmon, steak frites, ribs"
type input "Kids menu - chicken strips, mac n cheese, hamburger"
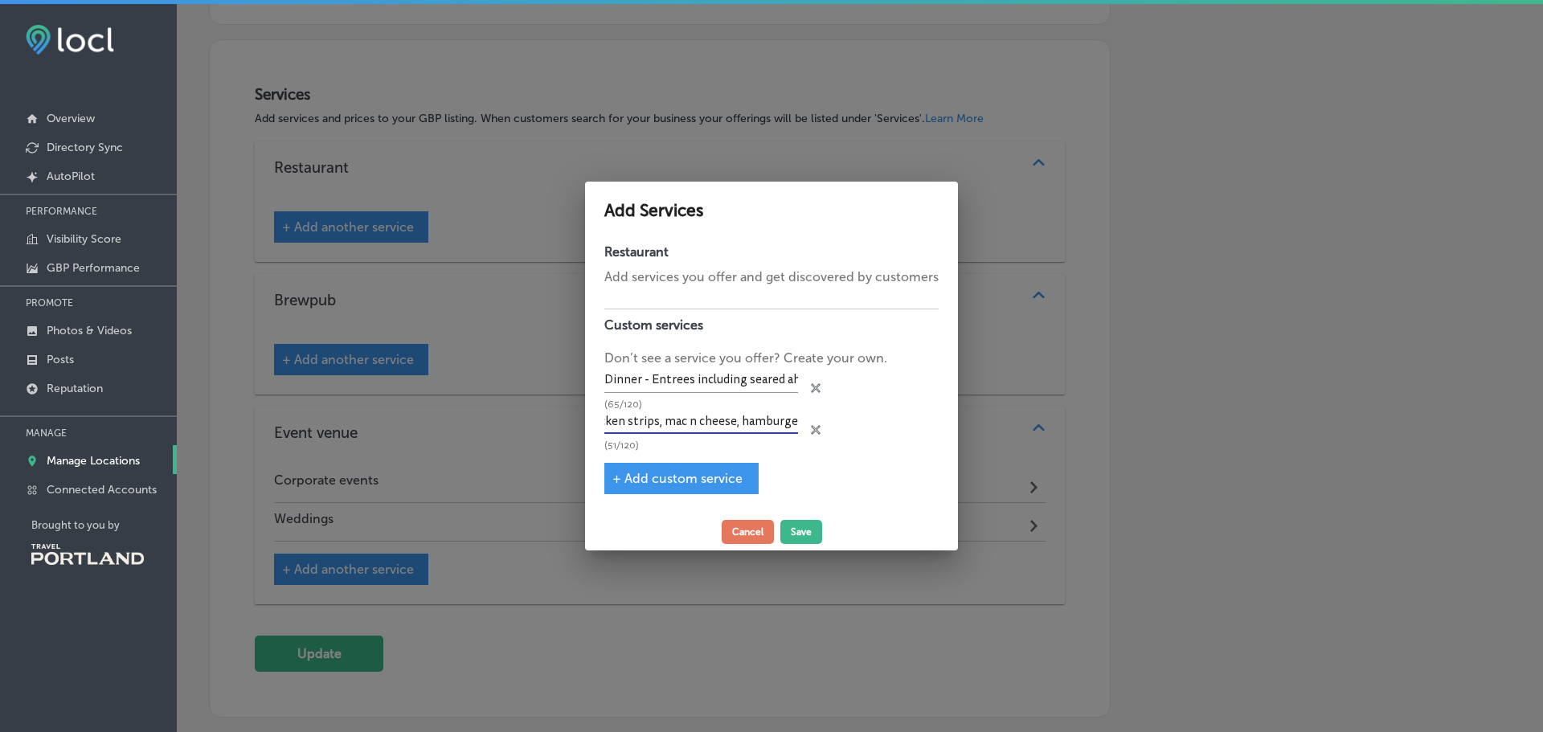
click at [658, 497] on div "Restaurant Add services you offer and get discovered by customers Custom servic…" at bounding box center [771, 374] width 373 height 277
click at [662, 484] on span "+ Add custom service" at bounding box center [678, 478] width 130 height 15
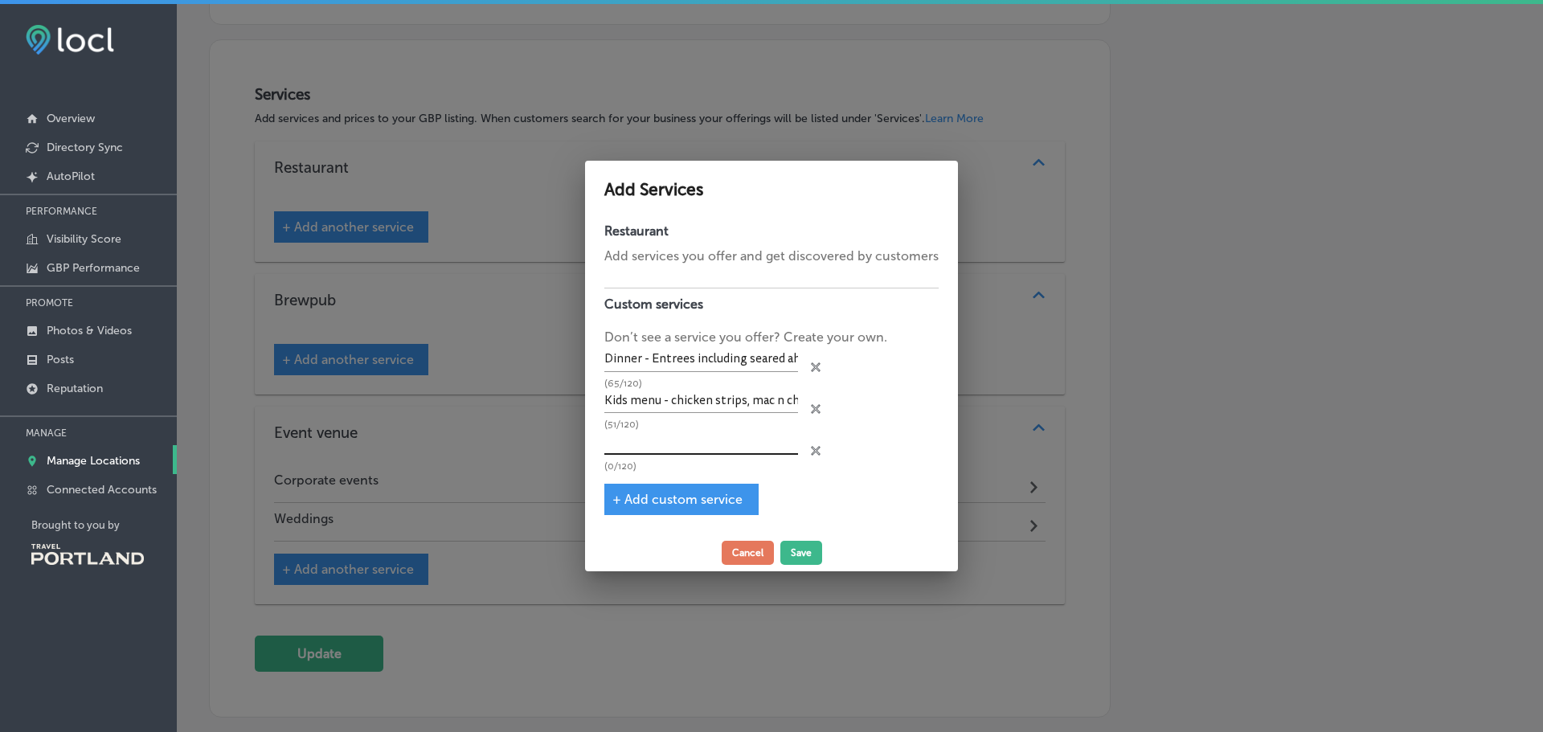
click at [760, 445] on input "text" at bounding box center [701, 442] width 194 height 25
type input "Happy Hour - Cocktails, Beer, Wine, Food specials"
click at [641, 506] on span "+ Add custom service" at bounding box center [678, 499] width 130 height 15
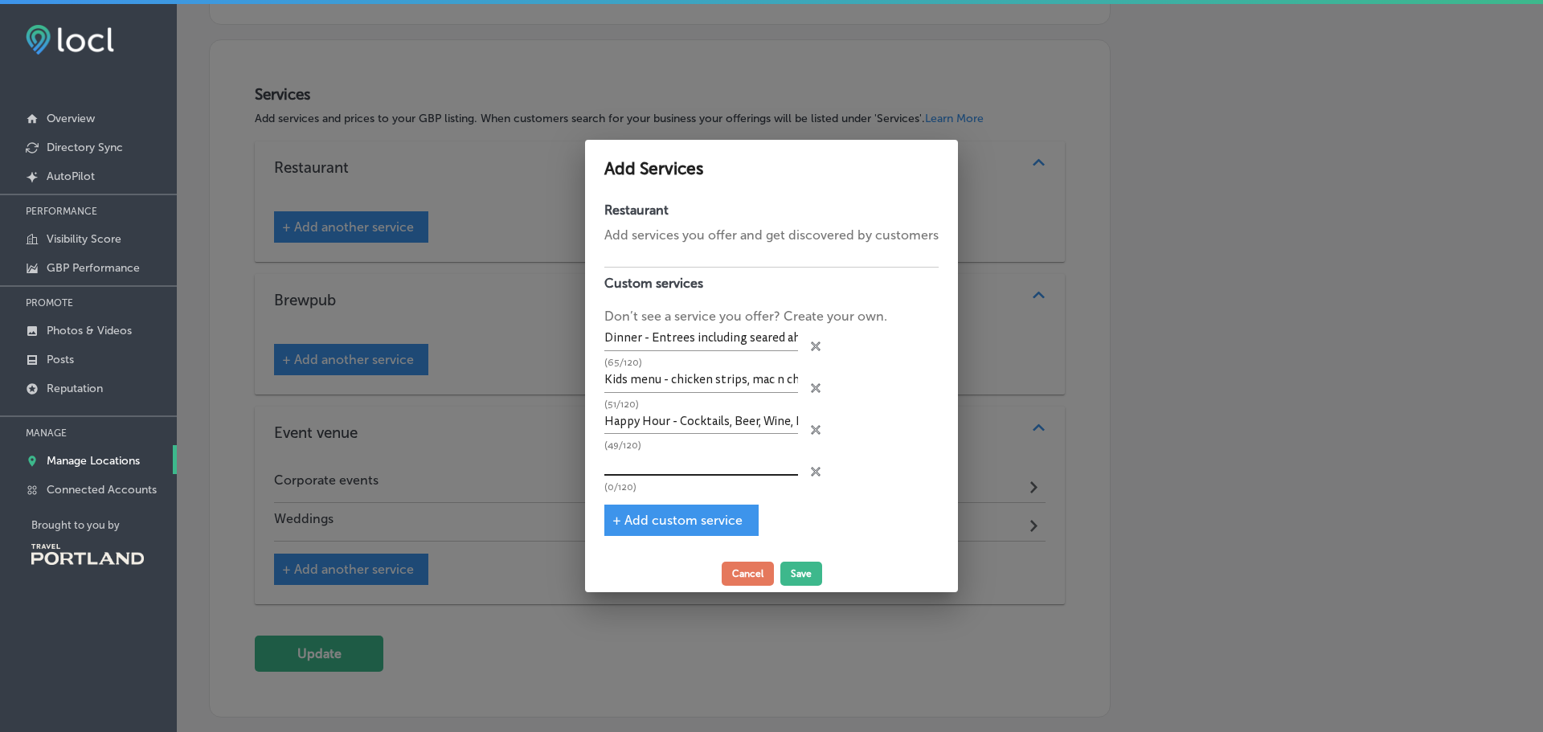
click at [706, 458] on input "text" at bounding box center [701, 463] width 194 height 25
type input "Burgers - Several 1/2-lb amazing burger options"
click at [662, 508] on div "+ Add custom service" at bounding box center [681, 520] width 154 height 31
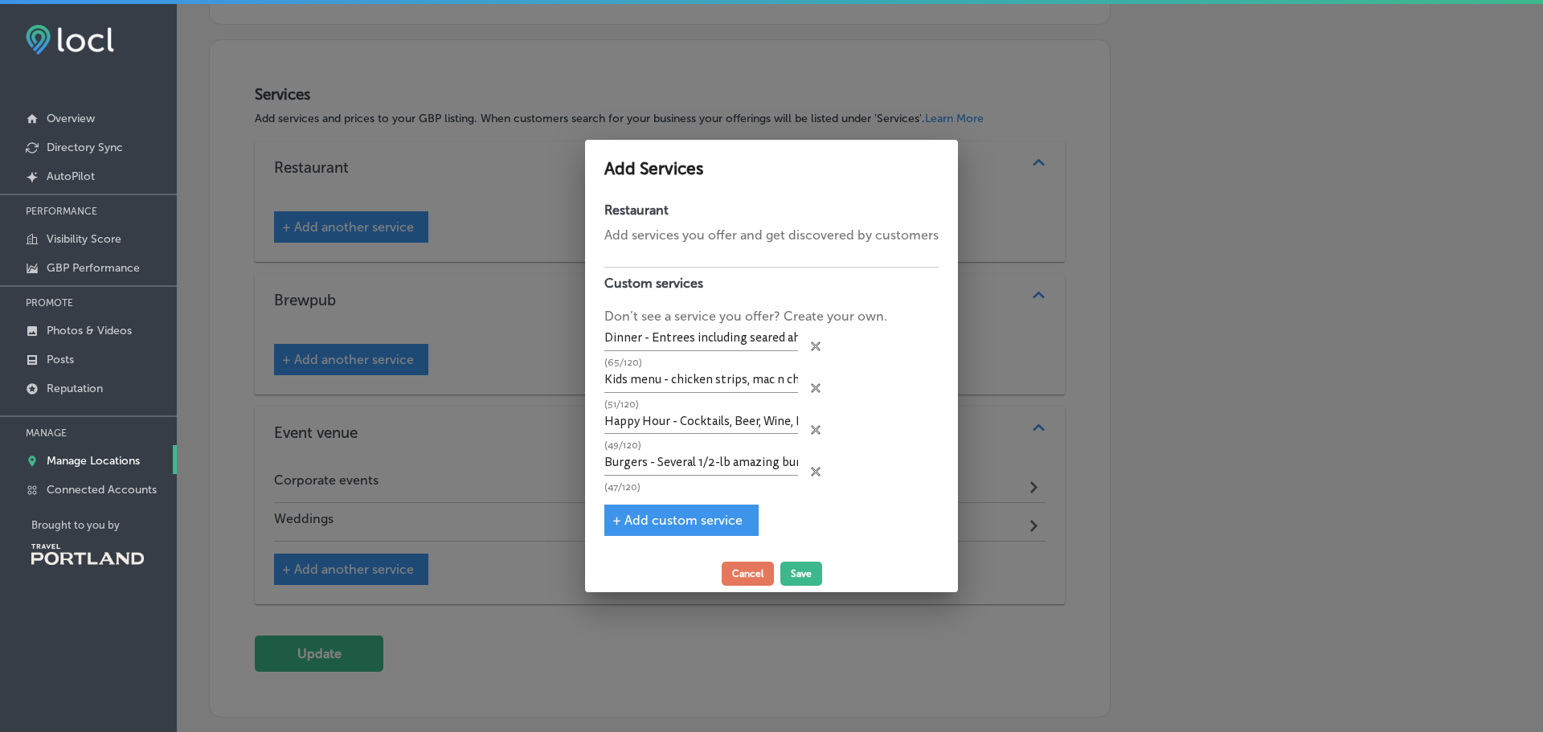
click at [660, 515] on span "+ Add custom service" at bounding box center [678, 520] width 130 height 15
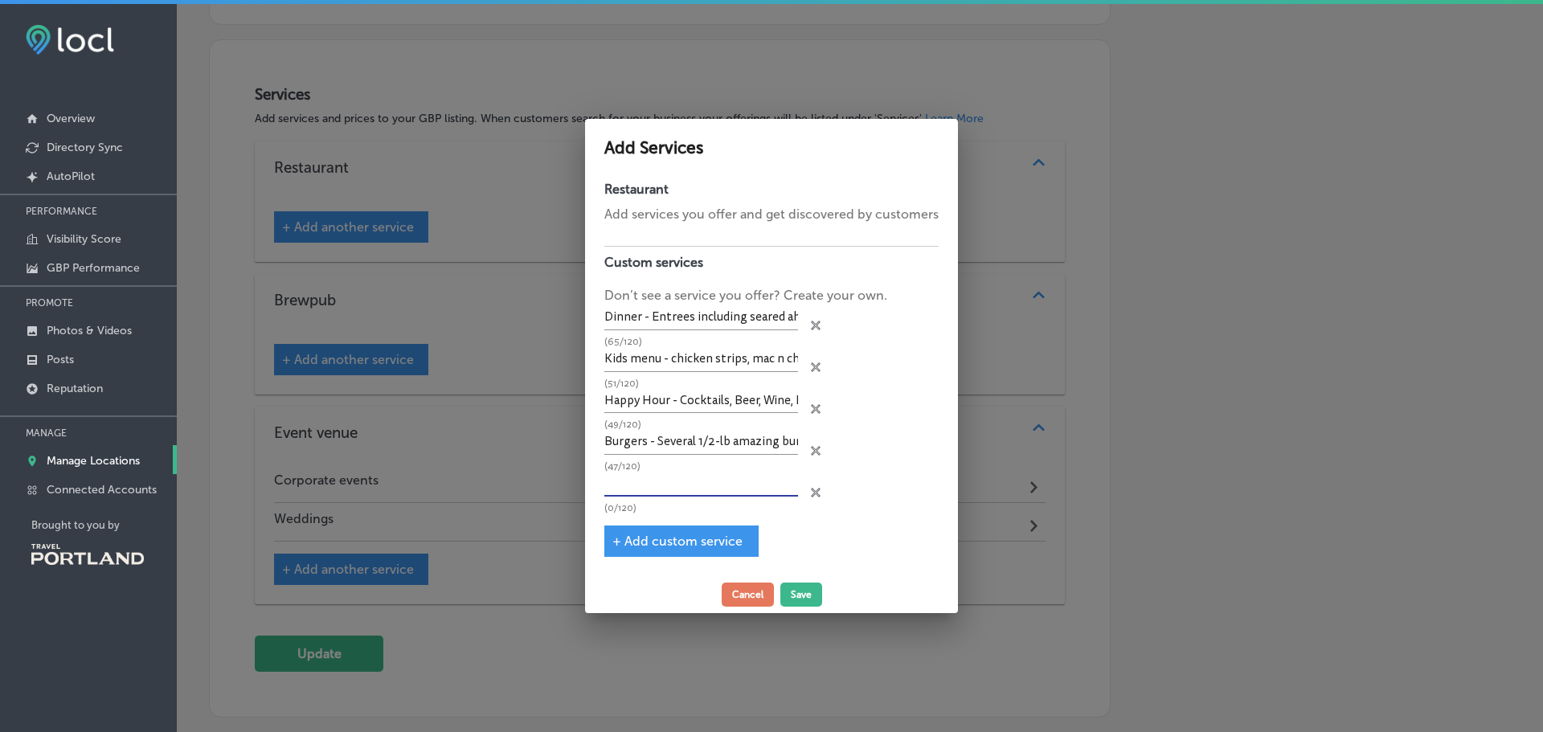
click at [670, 487] on input "text" at bounding box center [701, 484] width 194 height 25
click at [688, 543] on span "+ Add custom service" at bounding box center [678, 541] width 130 height 15
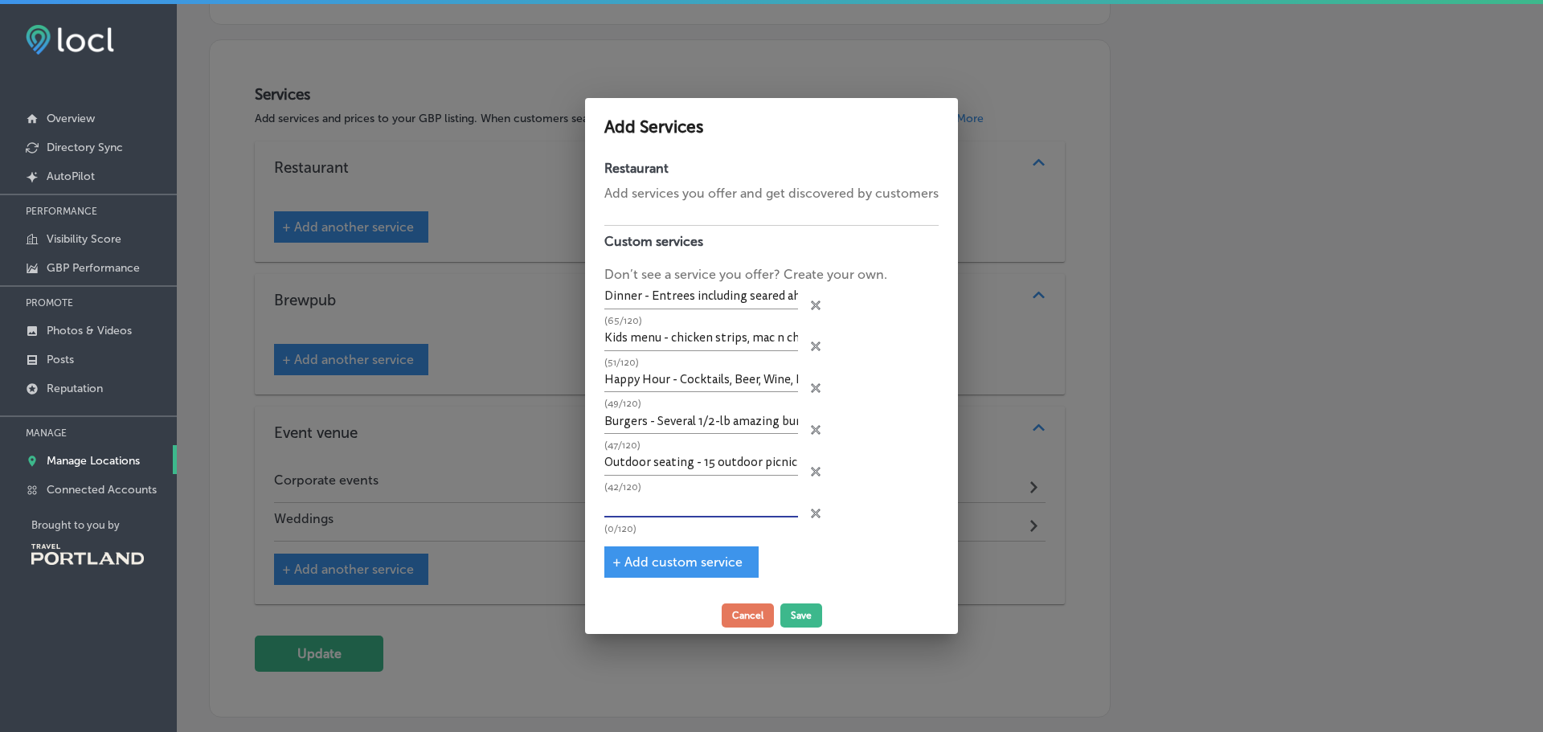
click at [683, 516] on input "text" at bounding box center [701, 505] width 194 height 25
click at [787, 469] on input "Outdoor seating - 15 outdoor picnic tables" at bounding box center [701, 463] width 194 height 25
type input "Outdoor seating - 15 outdoor picnic tables, dog-friendly space"
click at [626, 500] on input "text" at bounding box center [701, 505] width 194 height 25
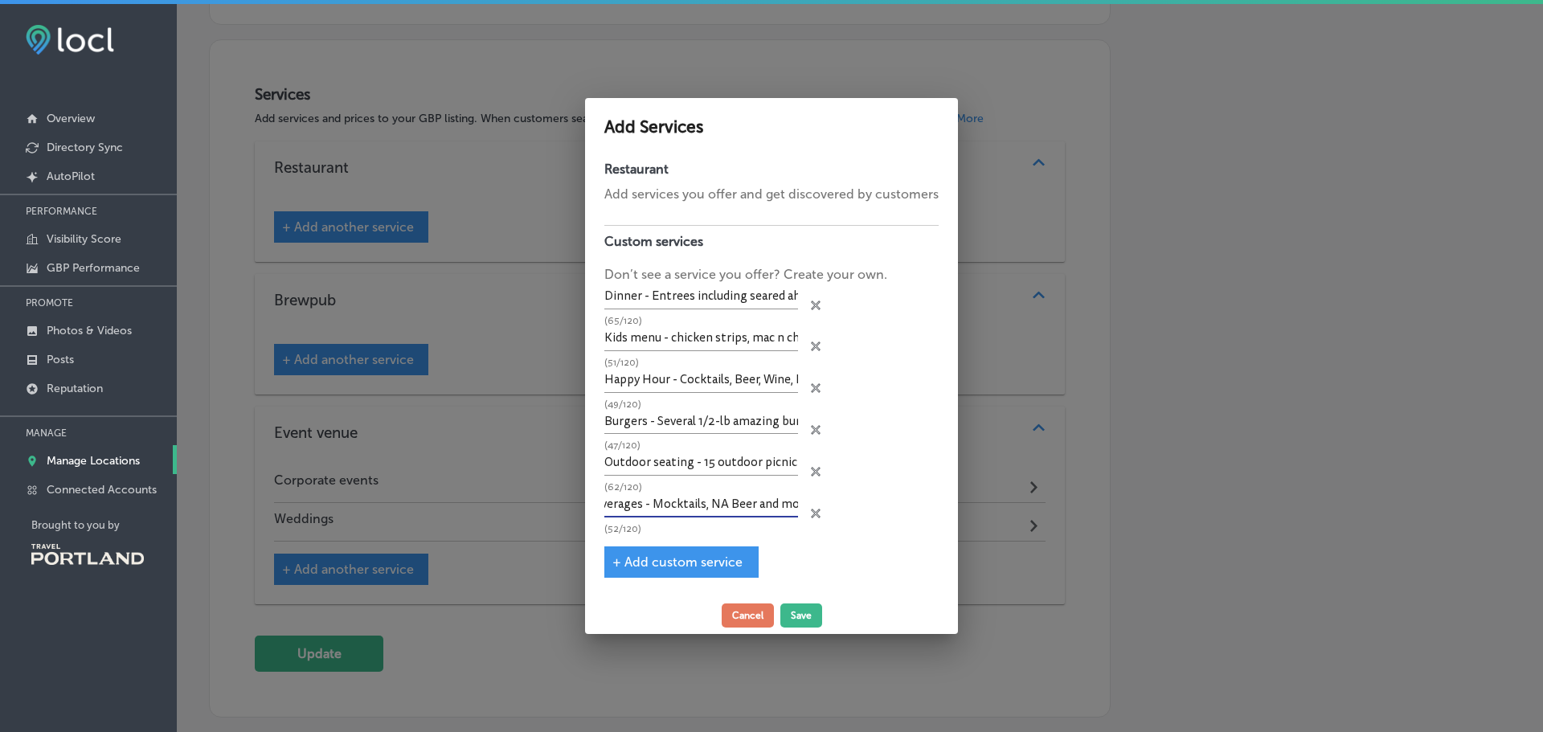
scroll to position [0, 102]
type input "Non-alcoholic beverages - Mocktails, NA Beer and more"
click at [707, 566] on span "+ Add custom service" at bounding box center [678, 562] width 130 height 15
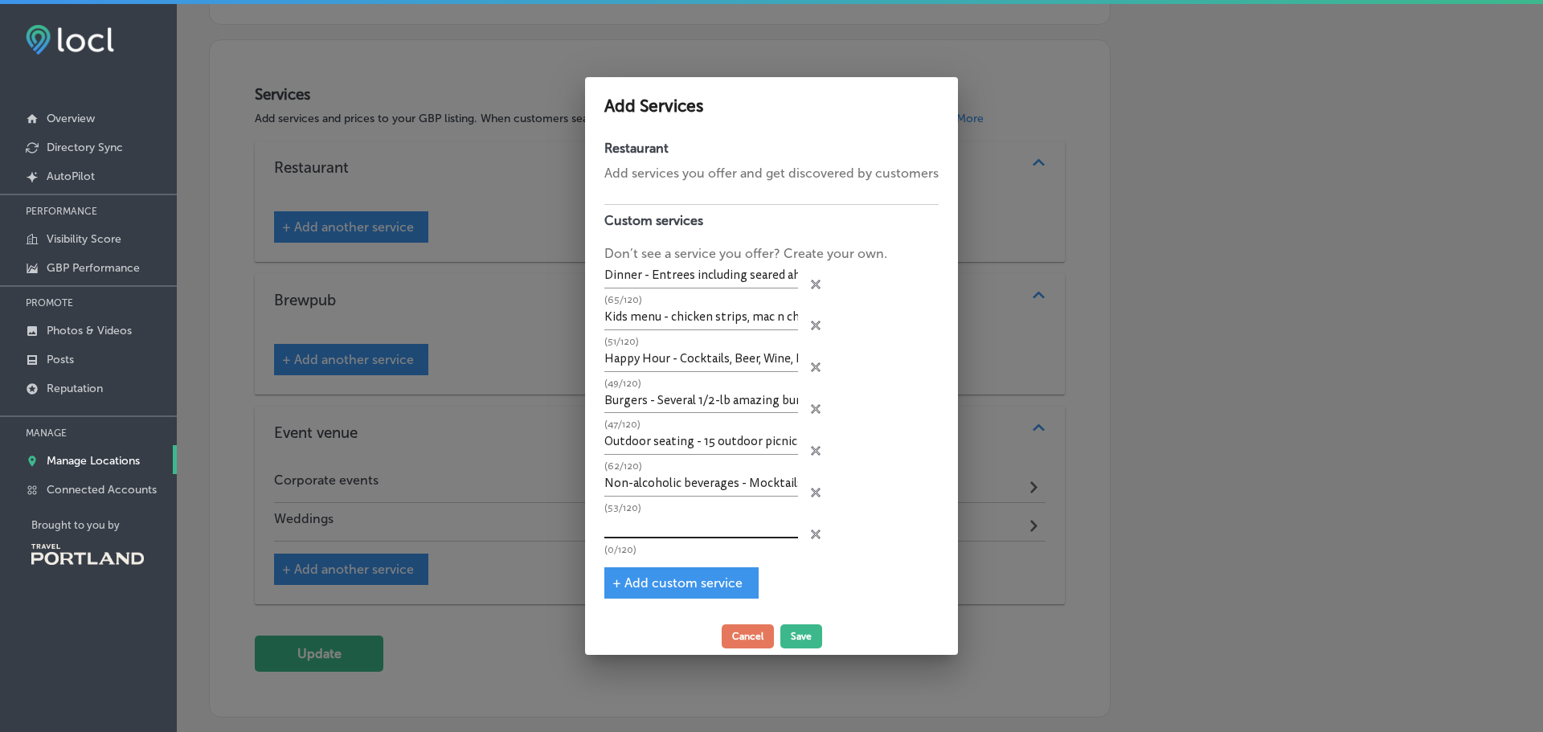
click at [697, 522] on input "text" at bounding box center [701, 526] width 194 height 25
type input "Full Service - Table service with a smile"
click at [809, 638] on button "Save" at bounding box center [802, 637] width 42 height 24
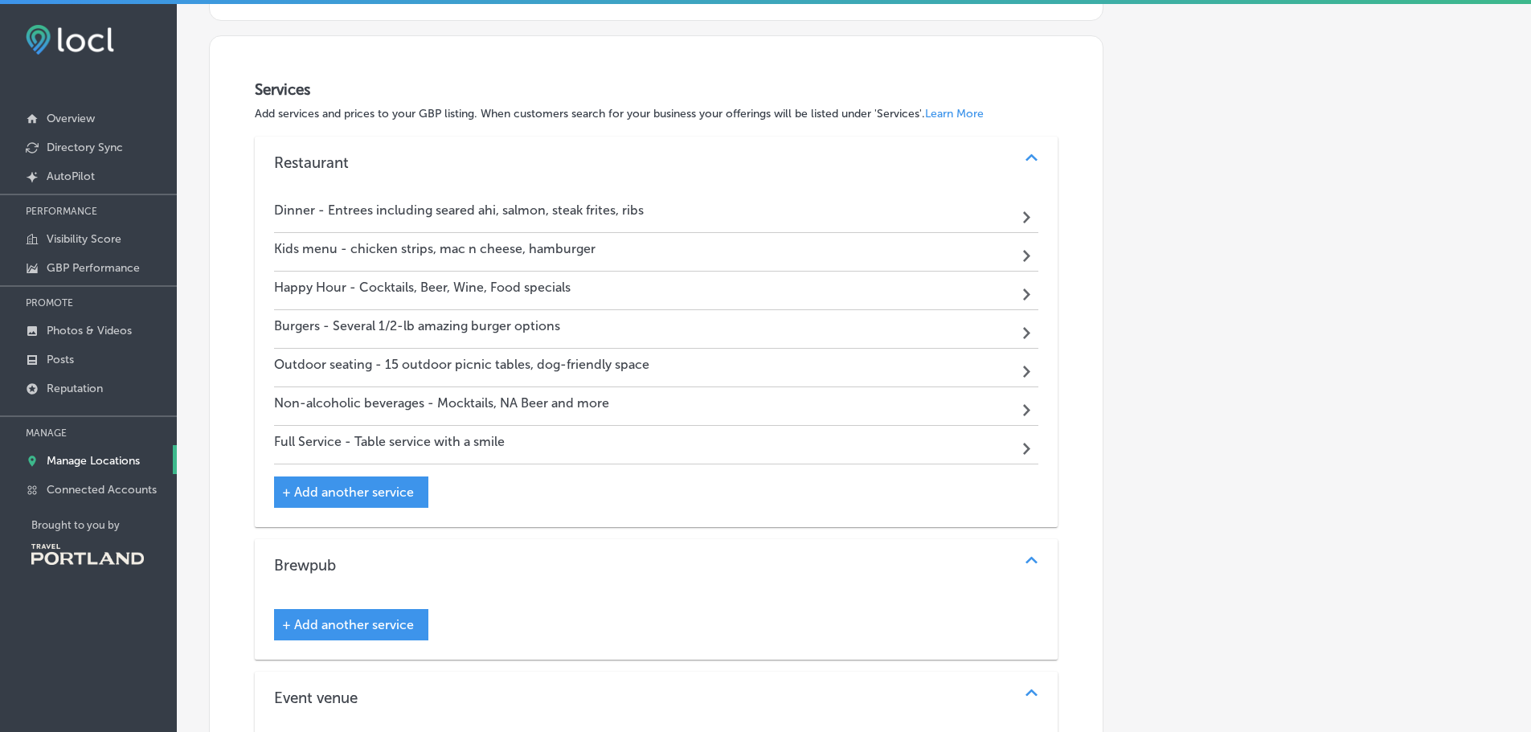
click at [307, 617] on span "+ Add another service" at bounding box center [348, 624] width 132 height 15
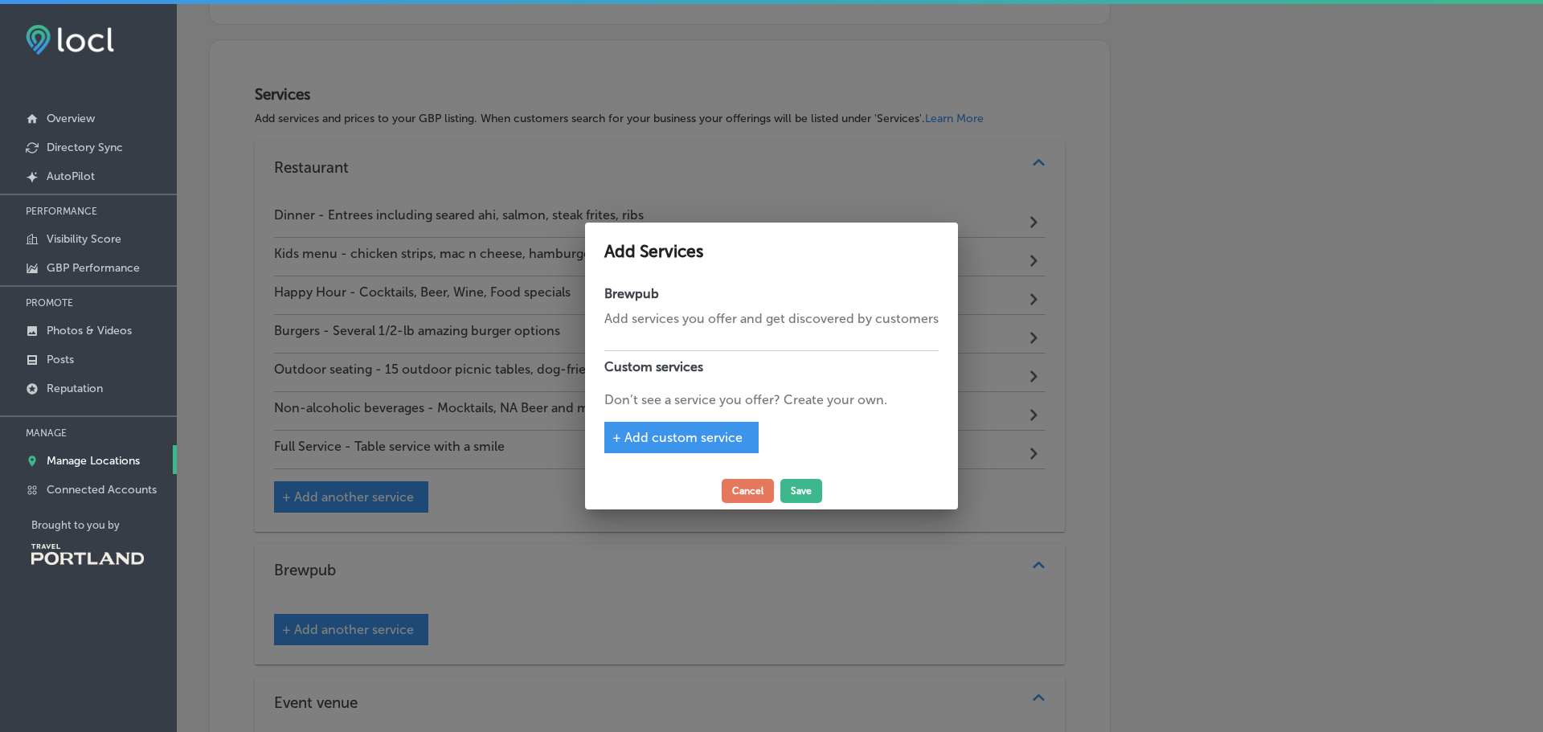
click at [667, 442] on span "+ Add custom service" at bounding box center [678, 437] width 130 height 15
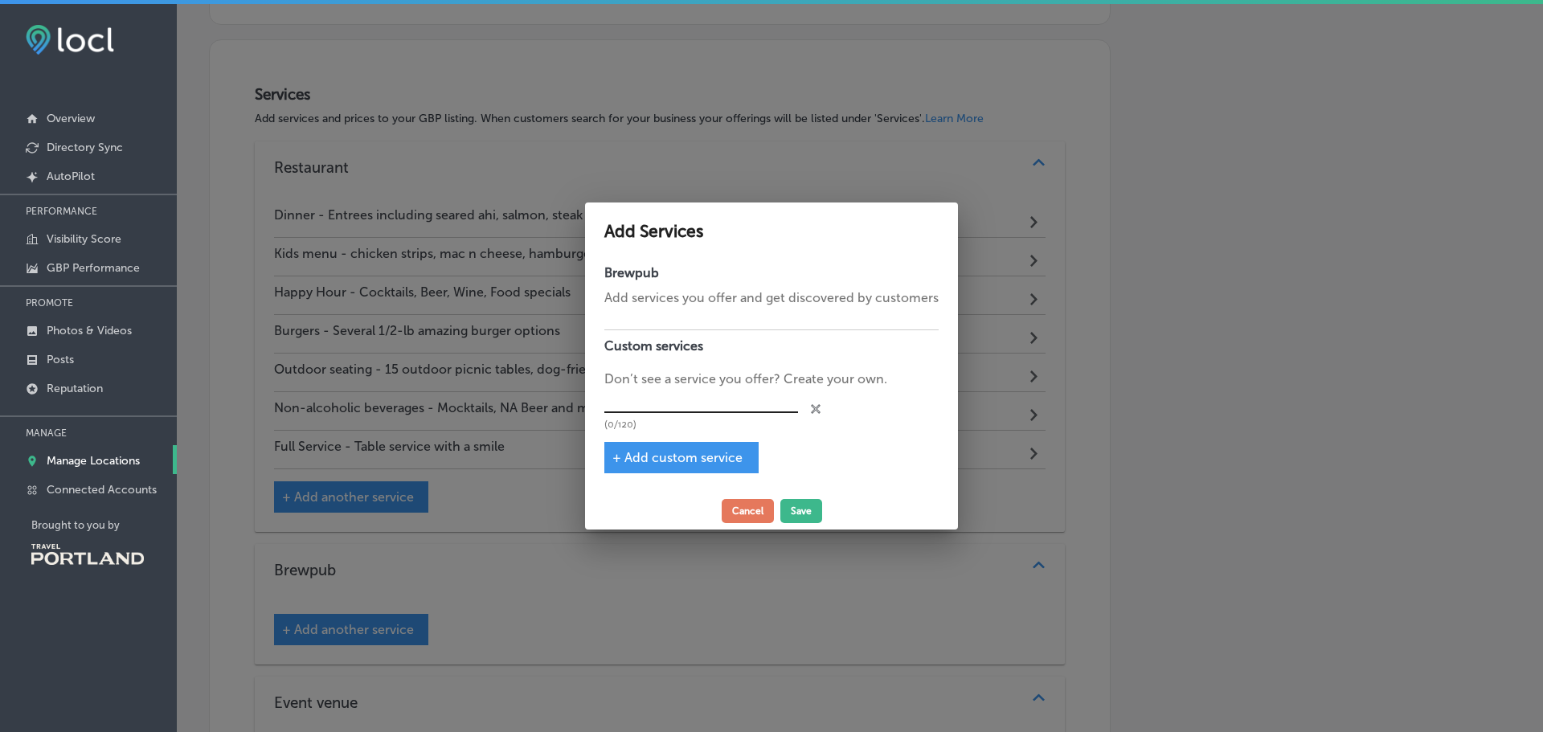
click at [688, 391] on input "text" at bounding box center [701, 401] width 194 height 25
type input "Craft Beer taplist - Locally made with local hops, a wide variety of Gorges Bee…"
click at [661, 450] on span "+ Add custom service" at bounding box center [678, 457] width 130 height 15
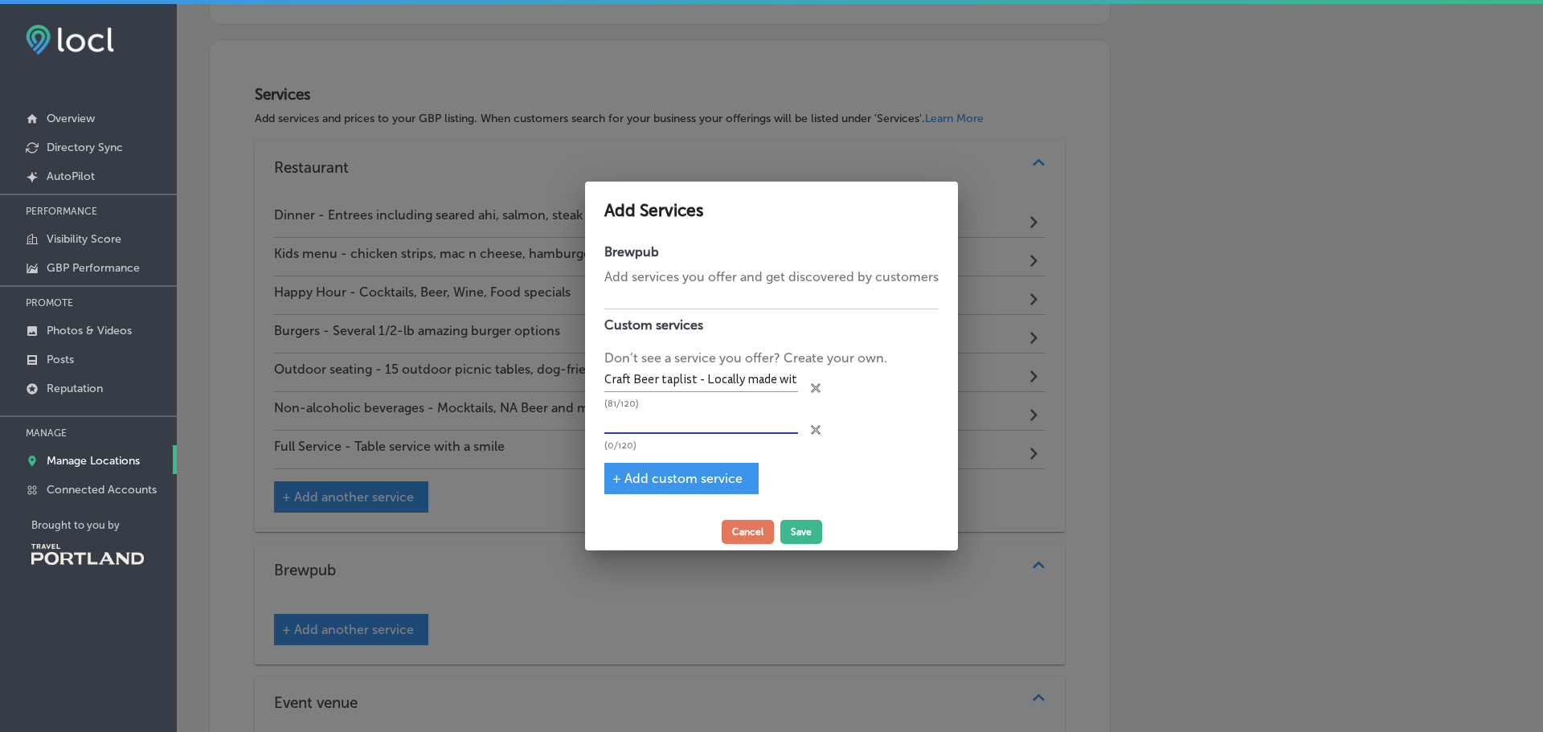
click at [665, 424] on input "text" at bounding box center [701, 422] width 194 height 25
type input "Happy Hour - Craft beer pints and pitchers at a discount till 5pm"
click at [684, 472] on span "+ Add custom service" at bounding box center [678, 478] width 130 height 15
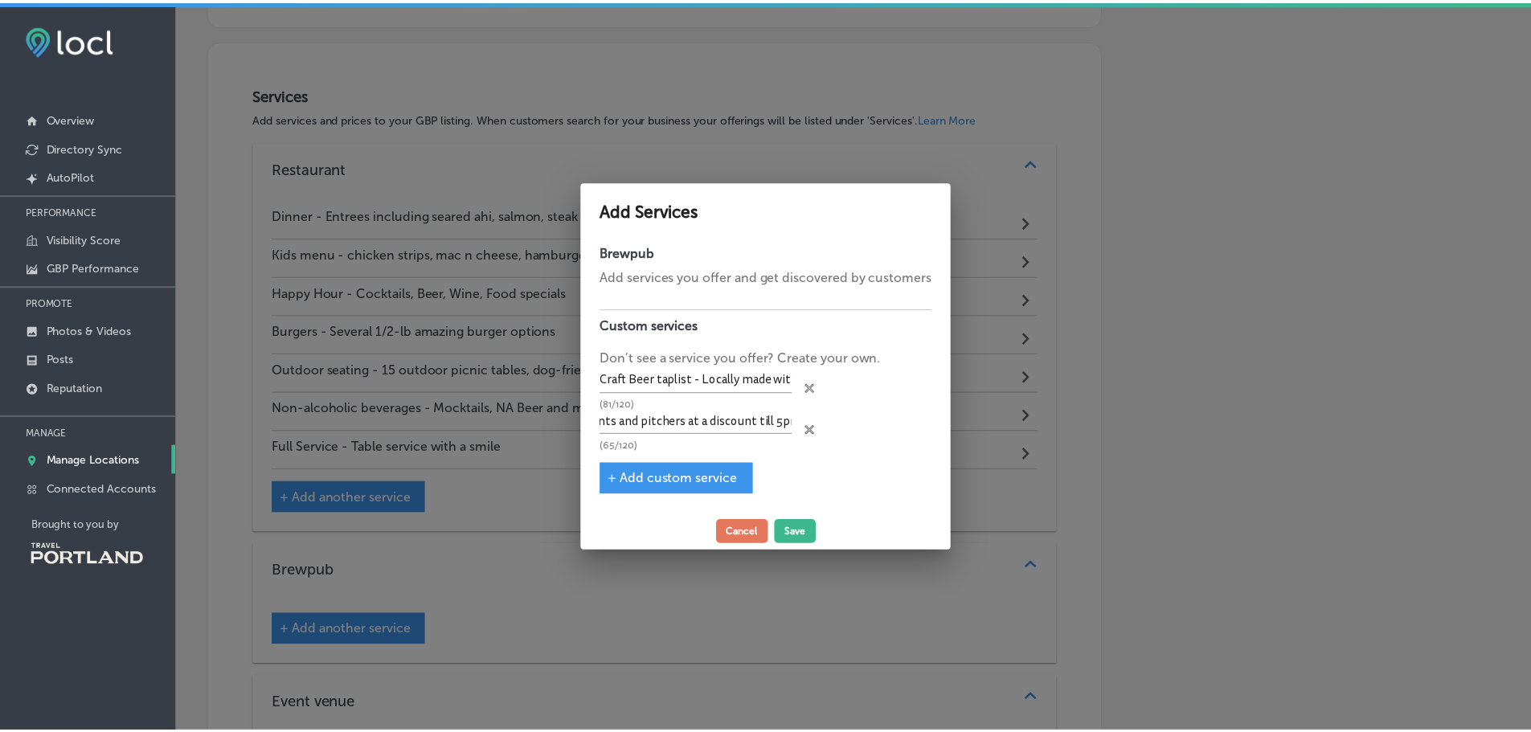
scroll to position [0, 0]
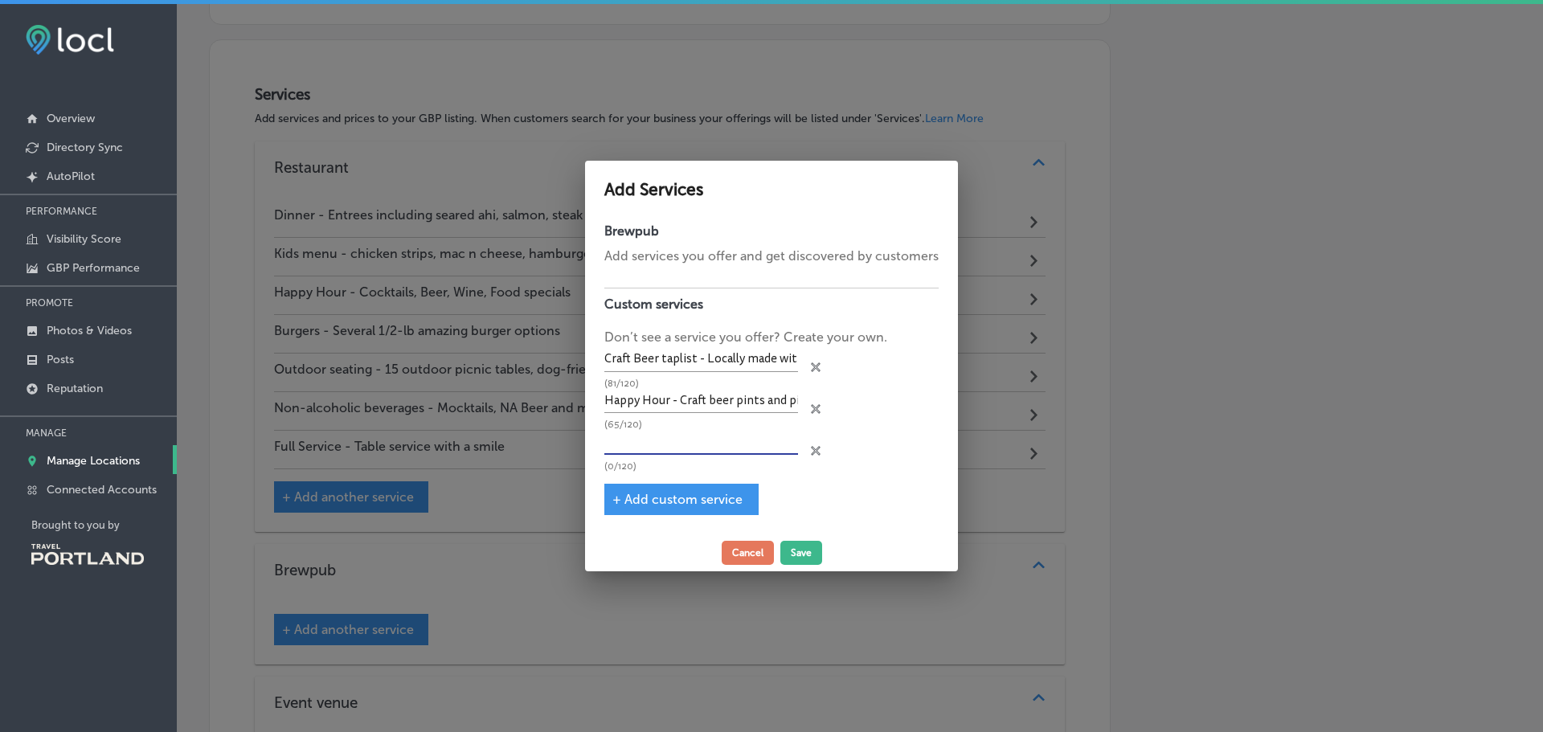
click at [693, 449] on input "text" at bounding box center [701, 442] width 194 height 25
type input "Bar seating or table service"
click at [806, 550] on button "Save" at bounding box center [802, 553] width 42 height 24
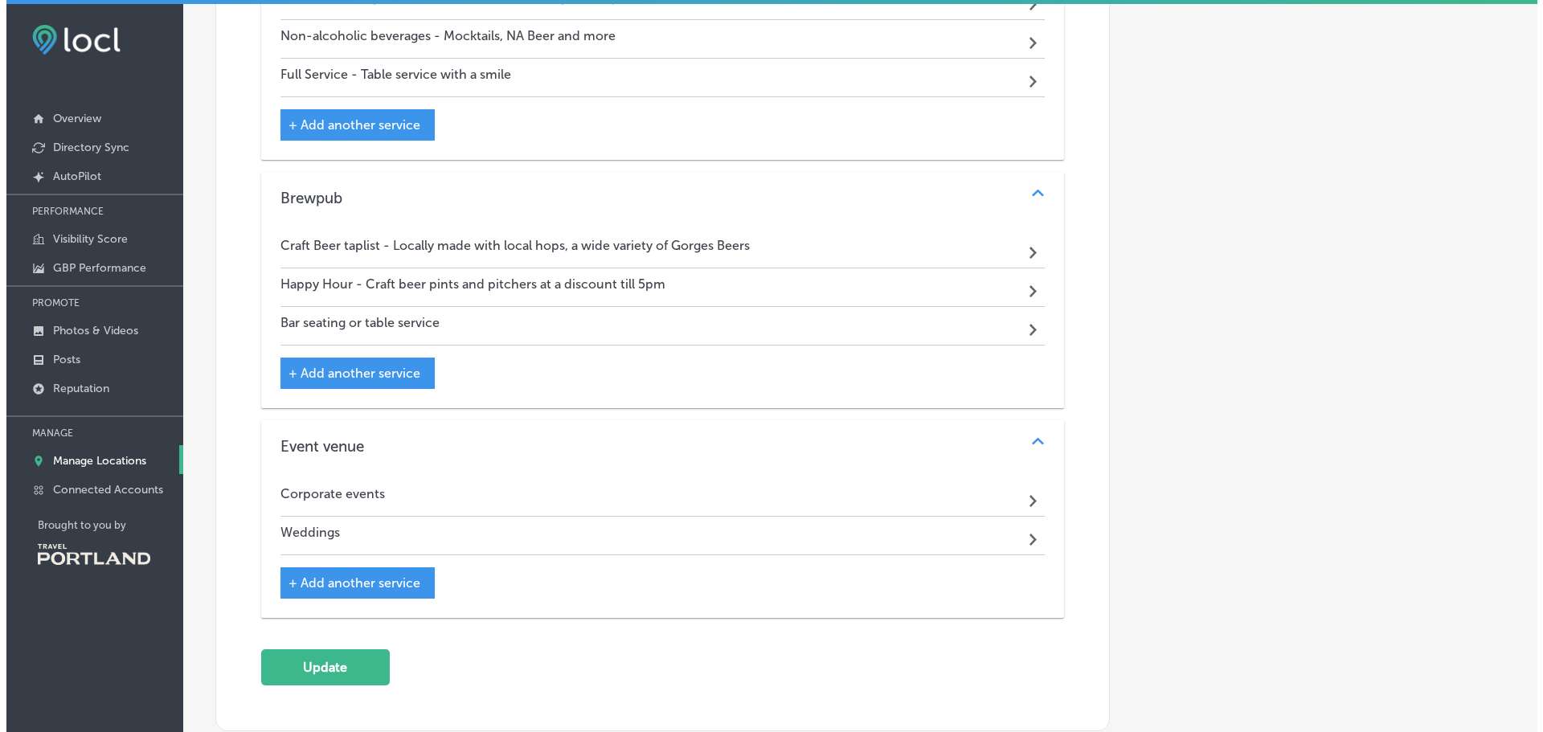
scroll to position [2402, 0]
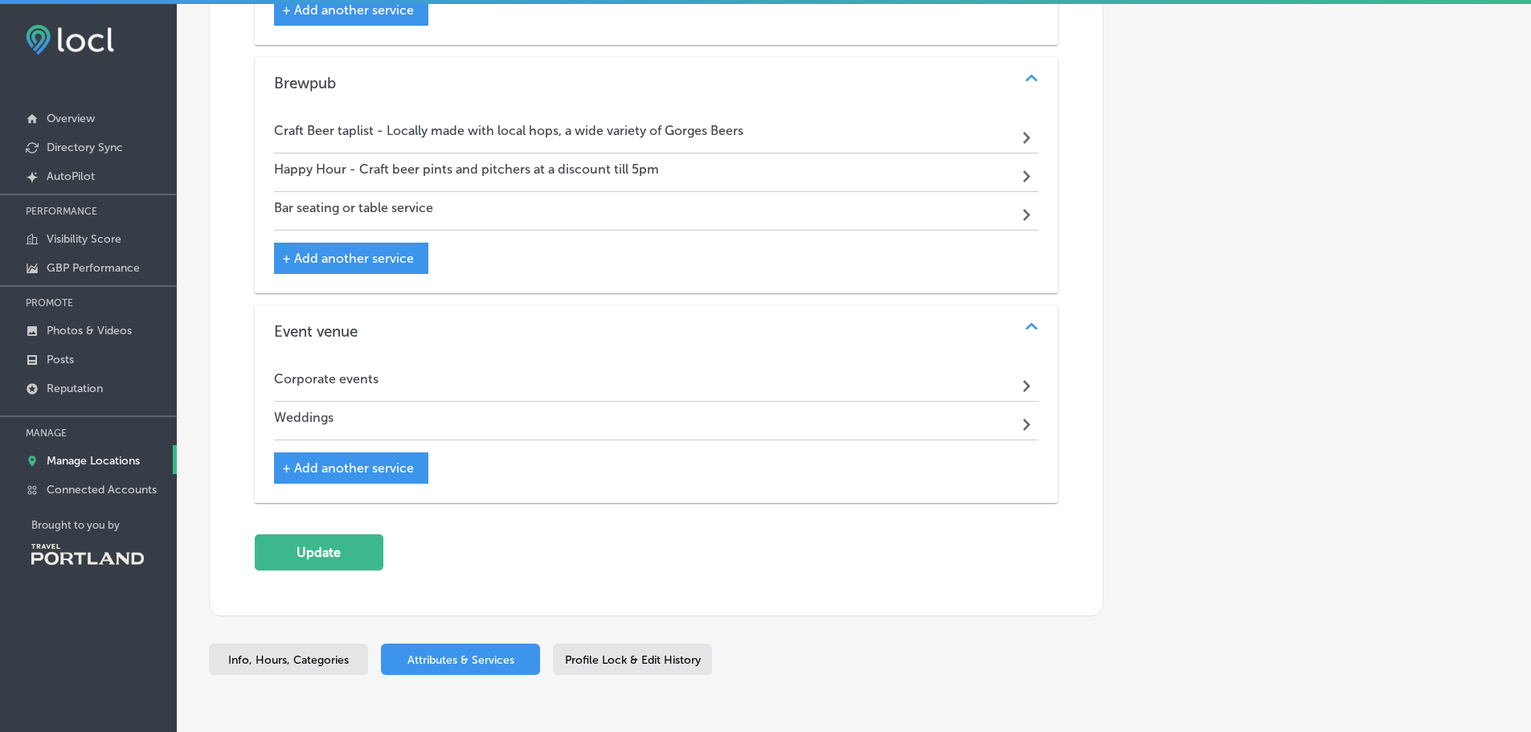
click at [343, 465] on span "+ Add another service" at bounding box center [348, 468] width 132 height 15
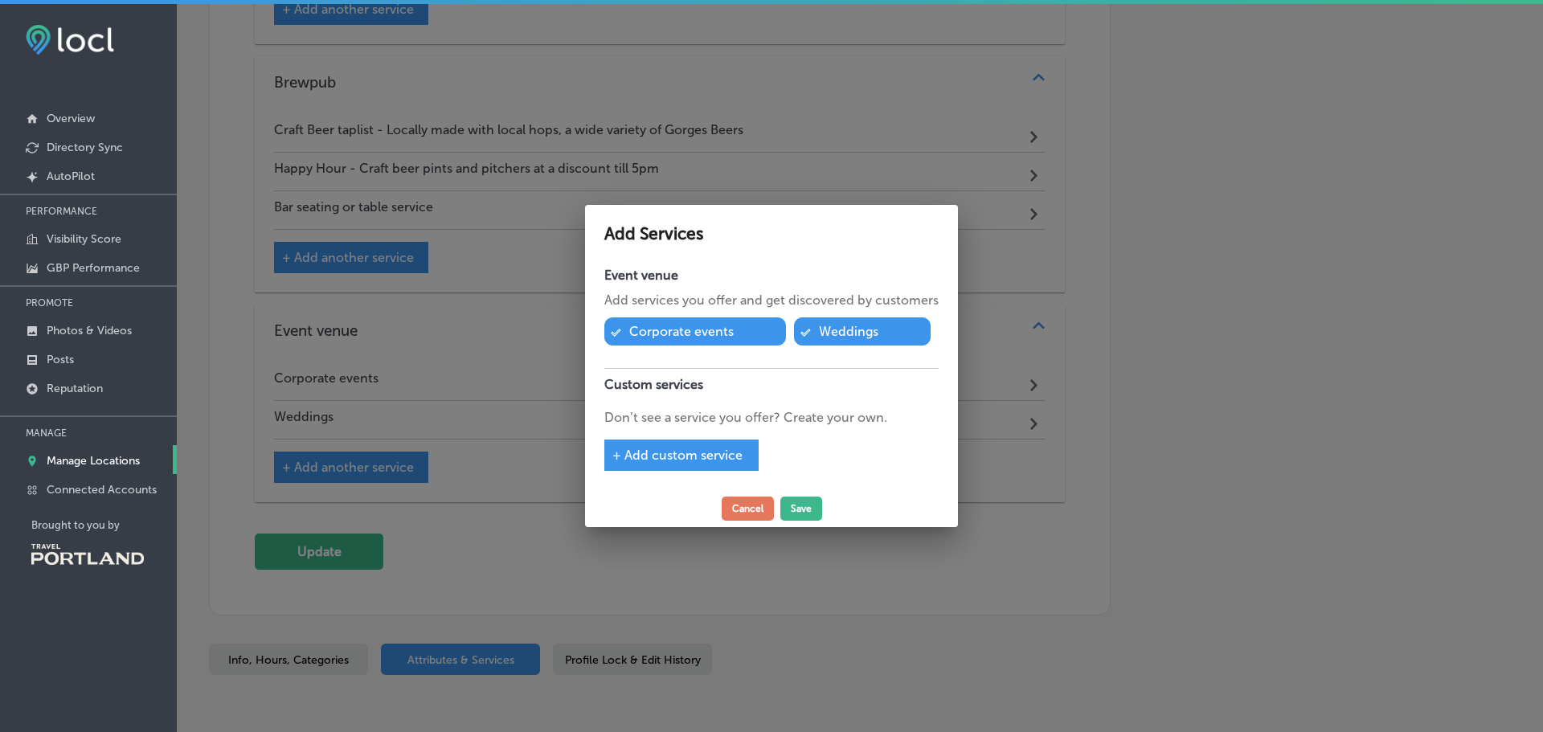
click at [669, 454] on span "+ Add custom service" at bounding box center [678, 455] width 130 height 15
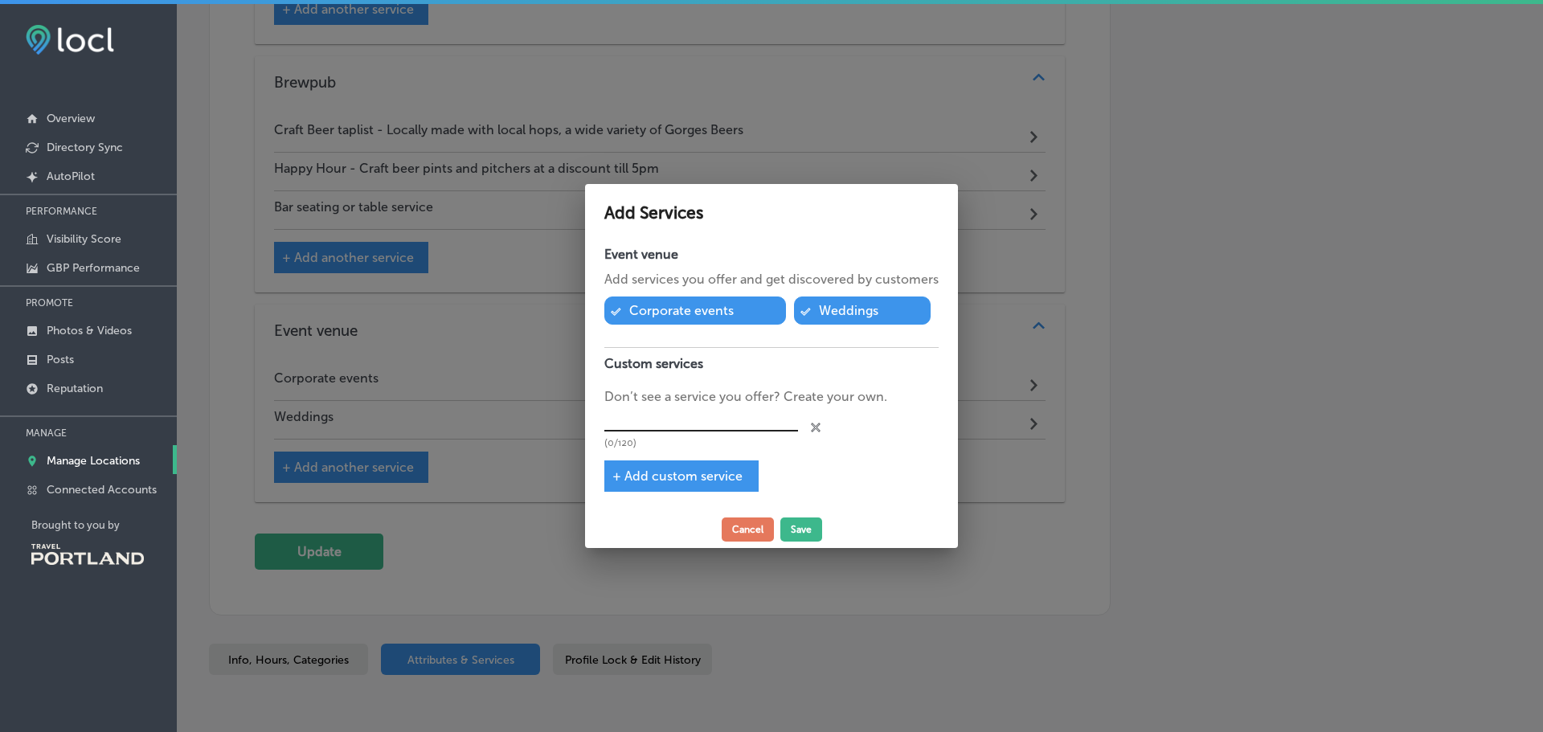
click at [657, 423] on input "text" at bounding box center [701, 419] width 194 height 25
type input "Run Clubs"
click at [675, 481] on span "+ Add custom service" at bounding box center [678, 476] width 130 height 15
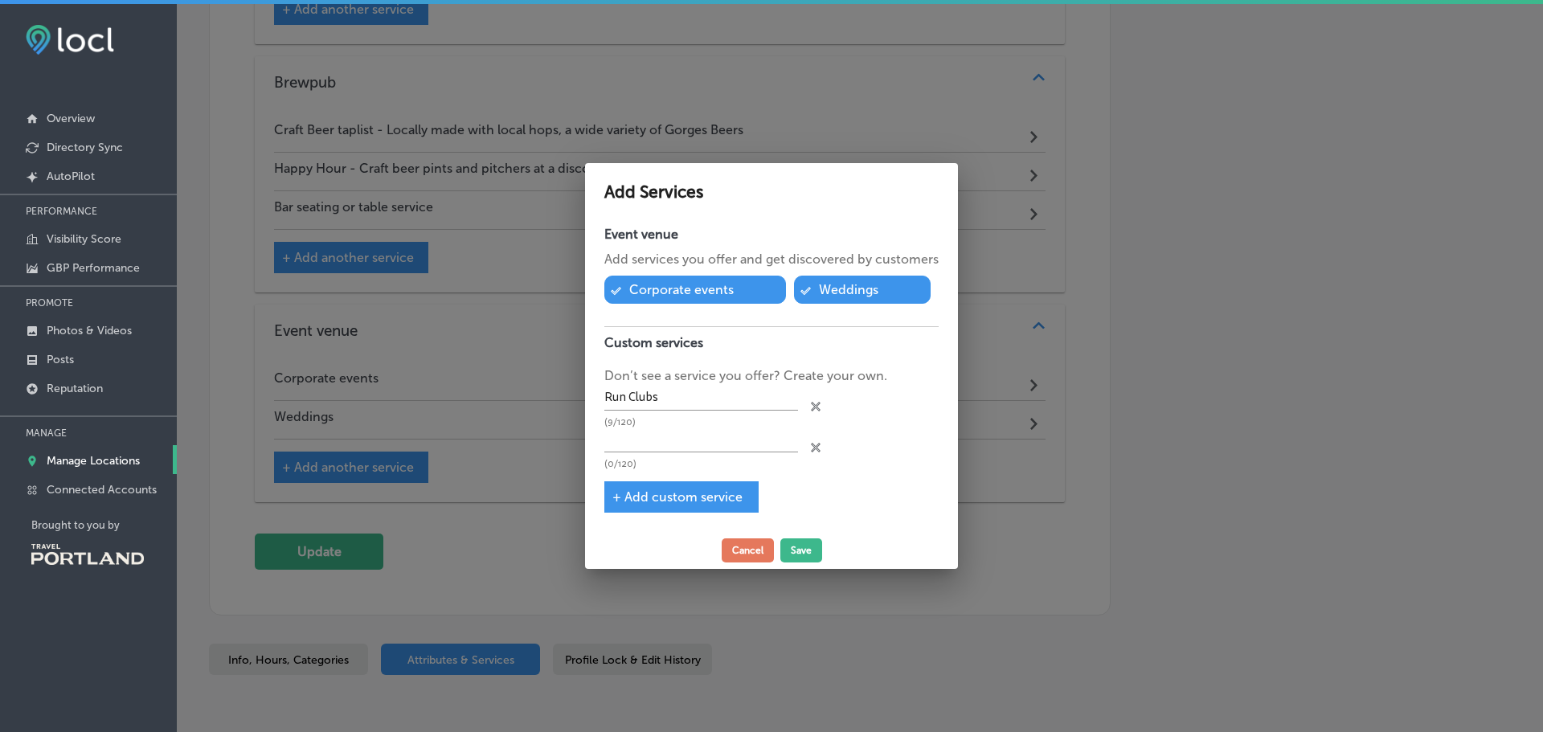
click at [704, 462] on p "(0/120)" at bounding box center [701, 464] width 194 height 10
click at [707, 438] on input "text" at bounding box center [701, 440] width 194 height 25
type input "Sports Game Watches"
click at [668, 490] on span "+ Add custom service" at bounding box center [678, 497] width 130 height 15
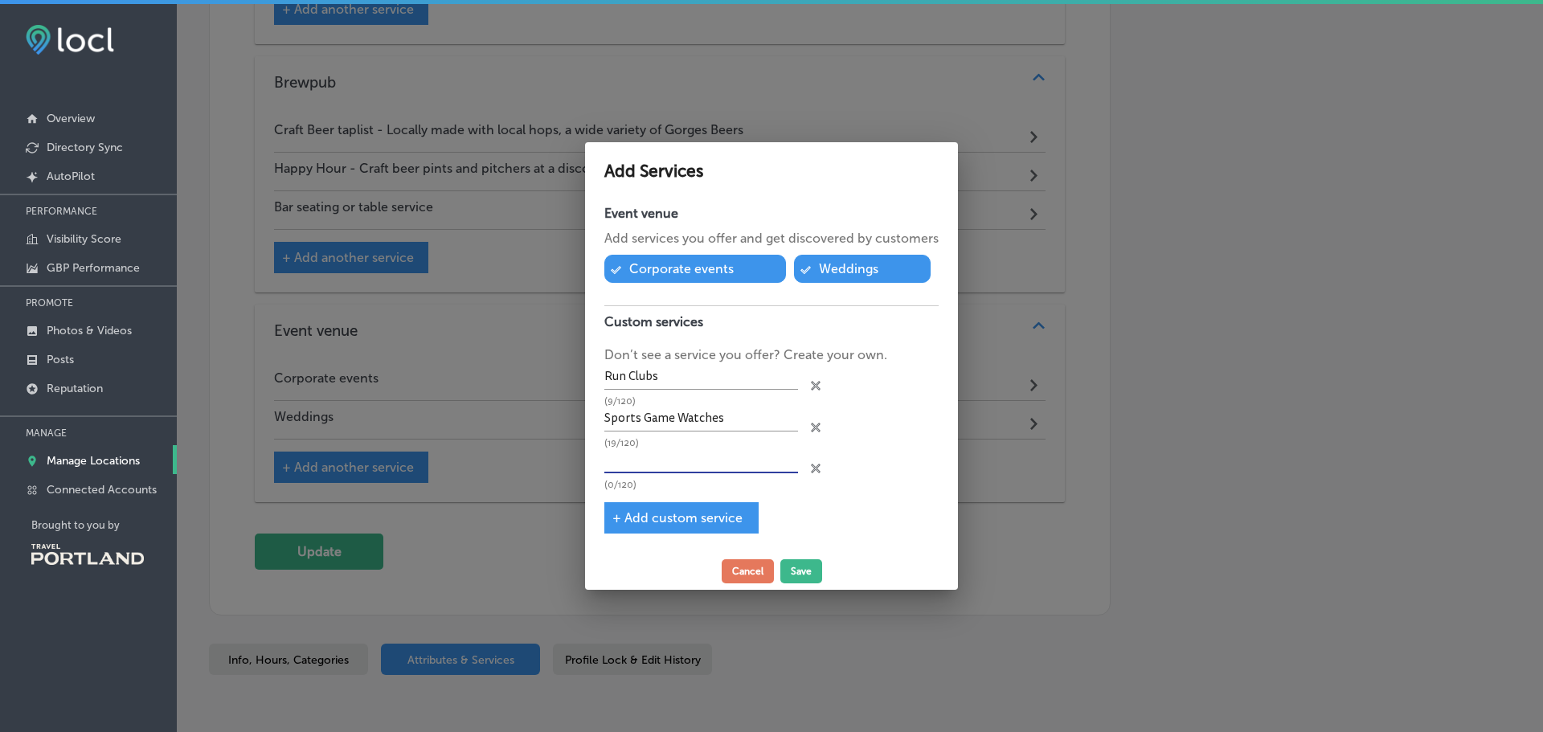
click at [675, 466] on input "text" at bounding box center [701, 461] width 194 height 25
type input "Birthday Parties"
click at [804, 571] on button "Save" at bounding box center [802, 571] width 42 height 24
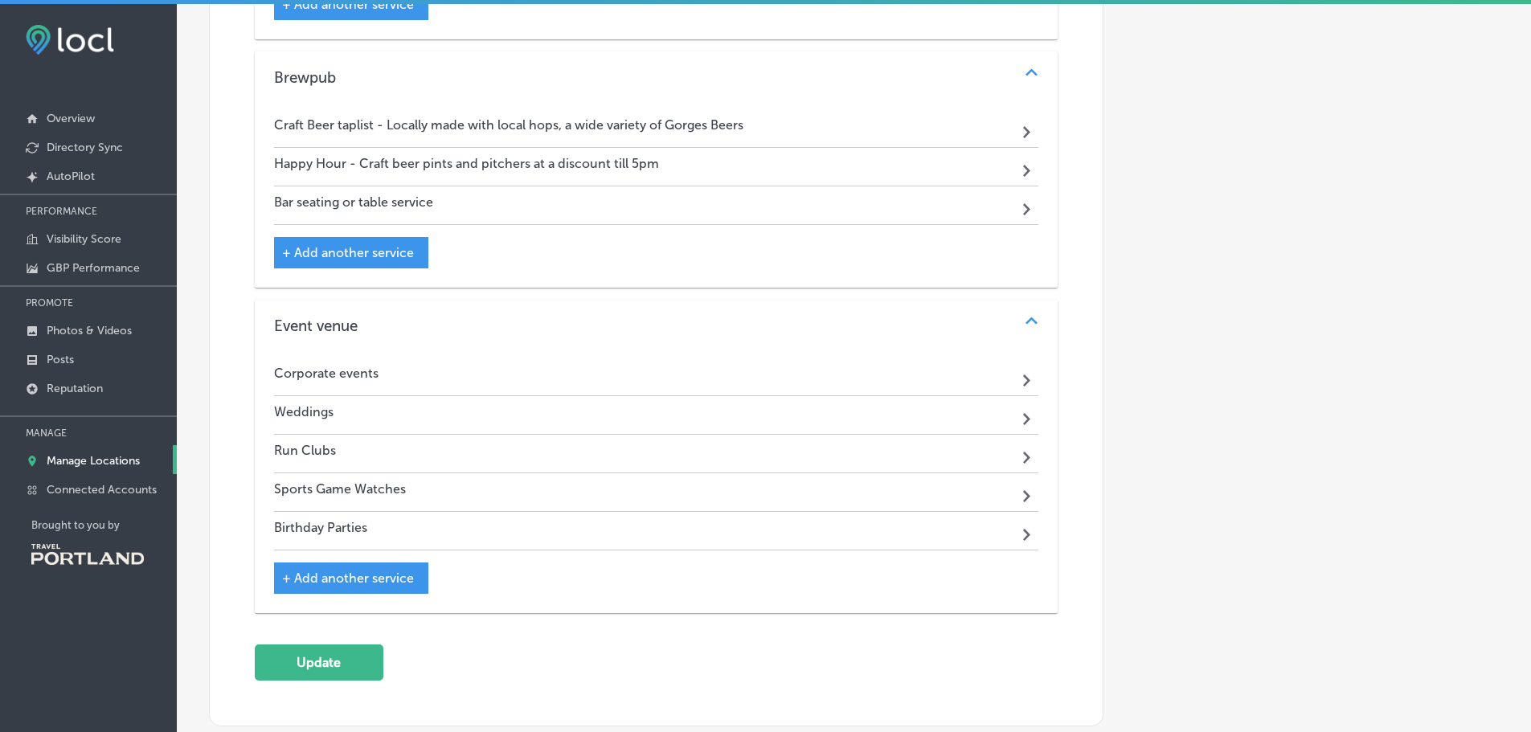
scroll to position [2402, 0]
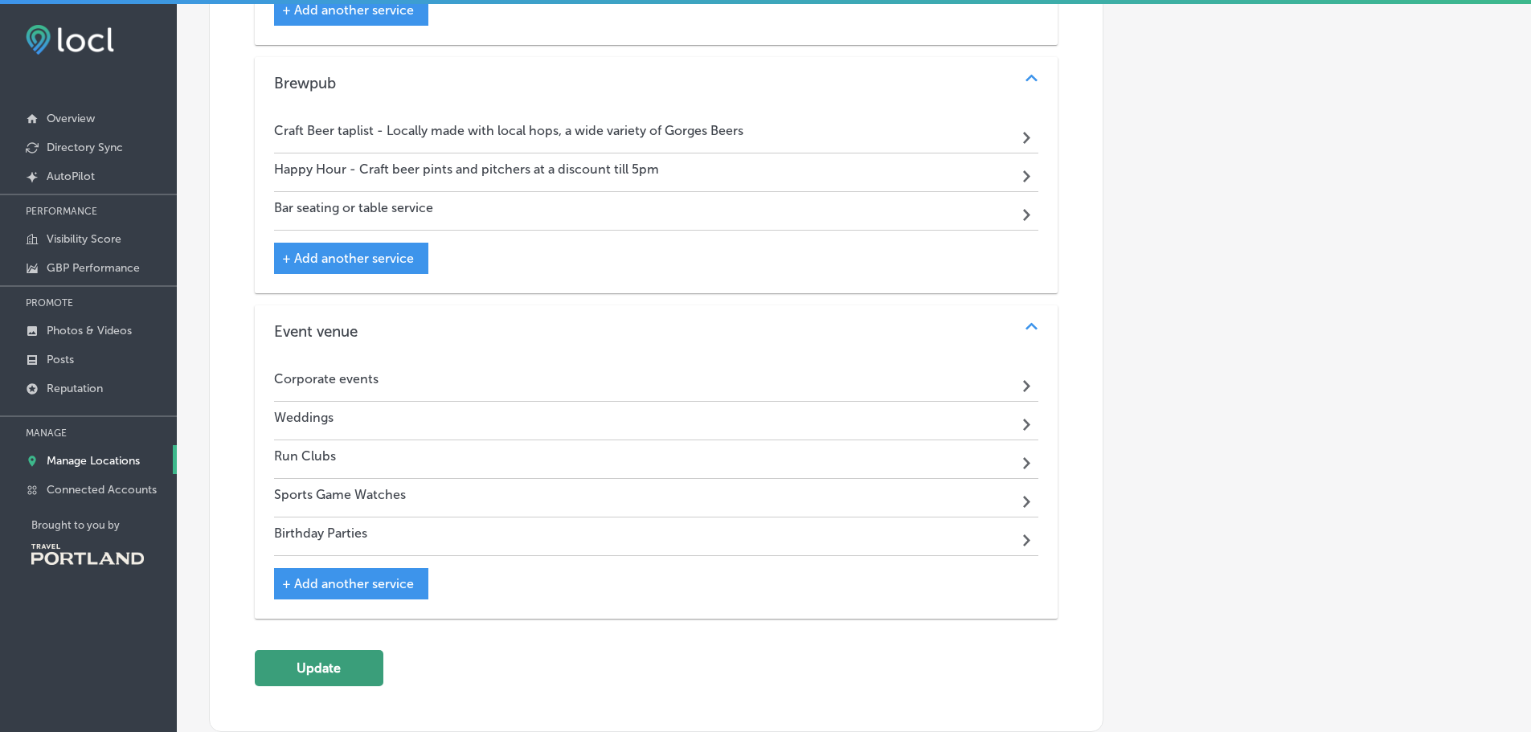
click at [333, 654] on button "Update" at bounding box center [319, 668] width 129 height 36
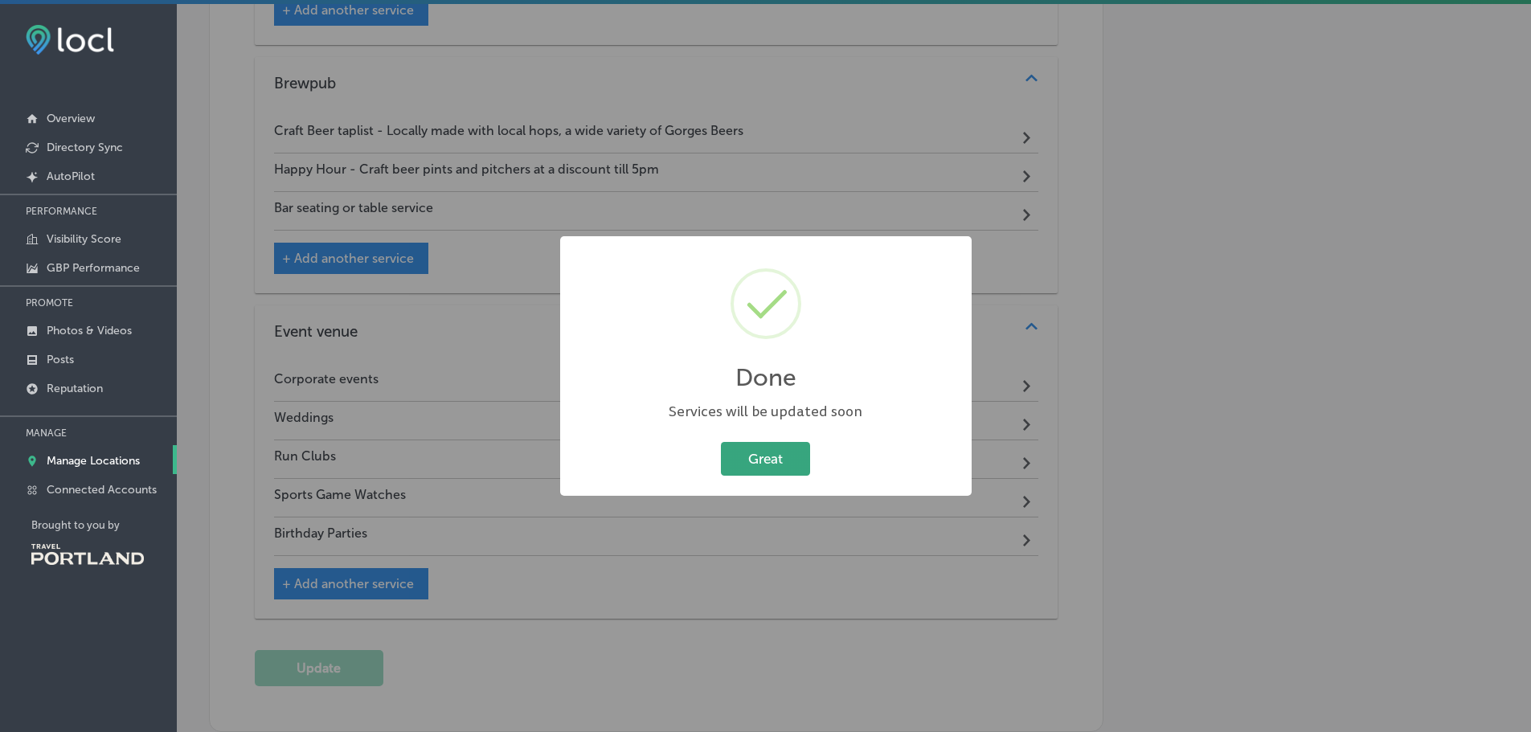
click at [769, 457] on button "Great" at bounding box center [765, 458] width 89 height 33
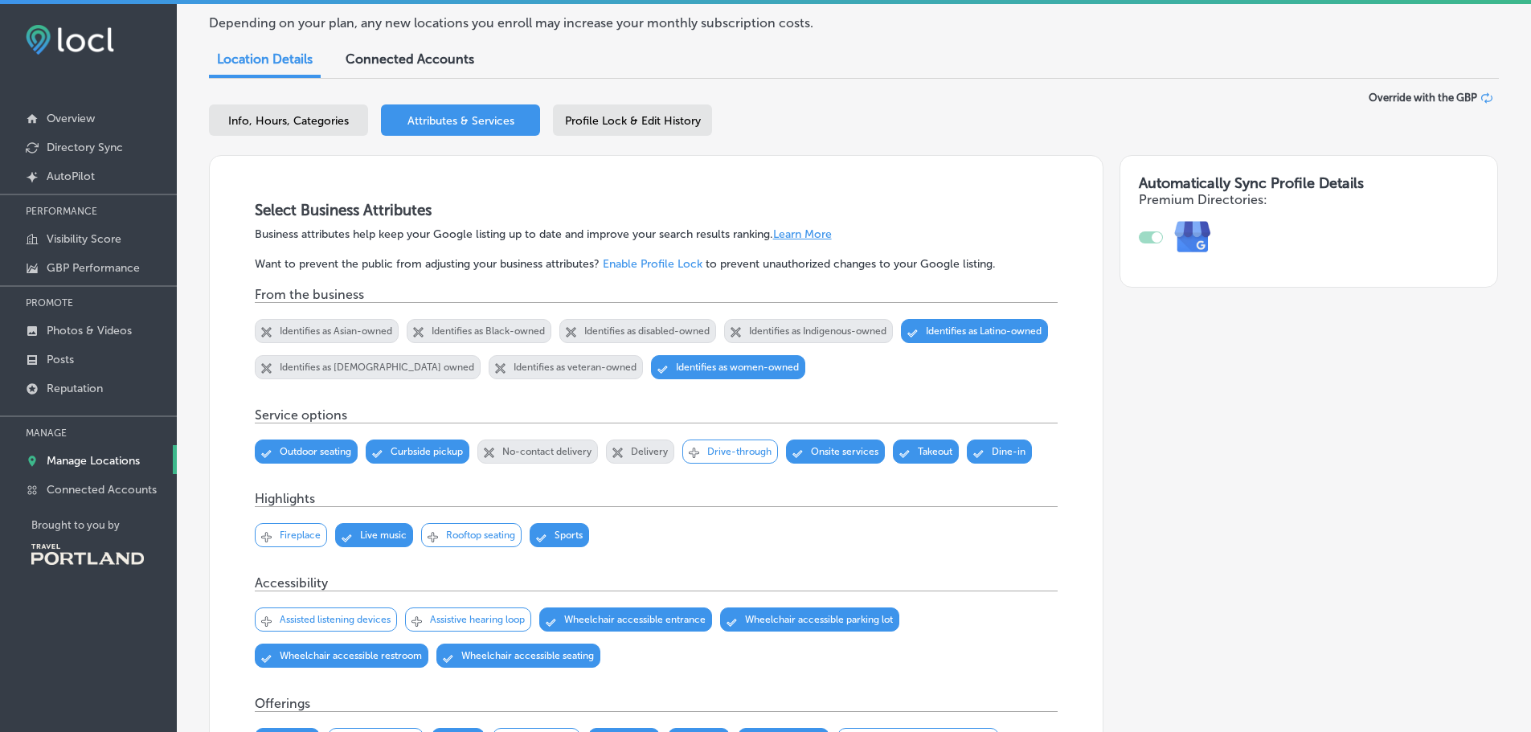
scroll to position [0, 0]
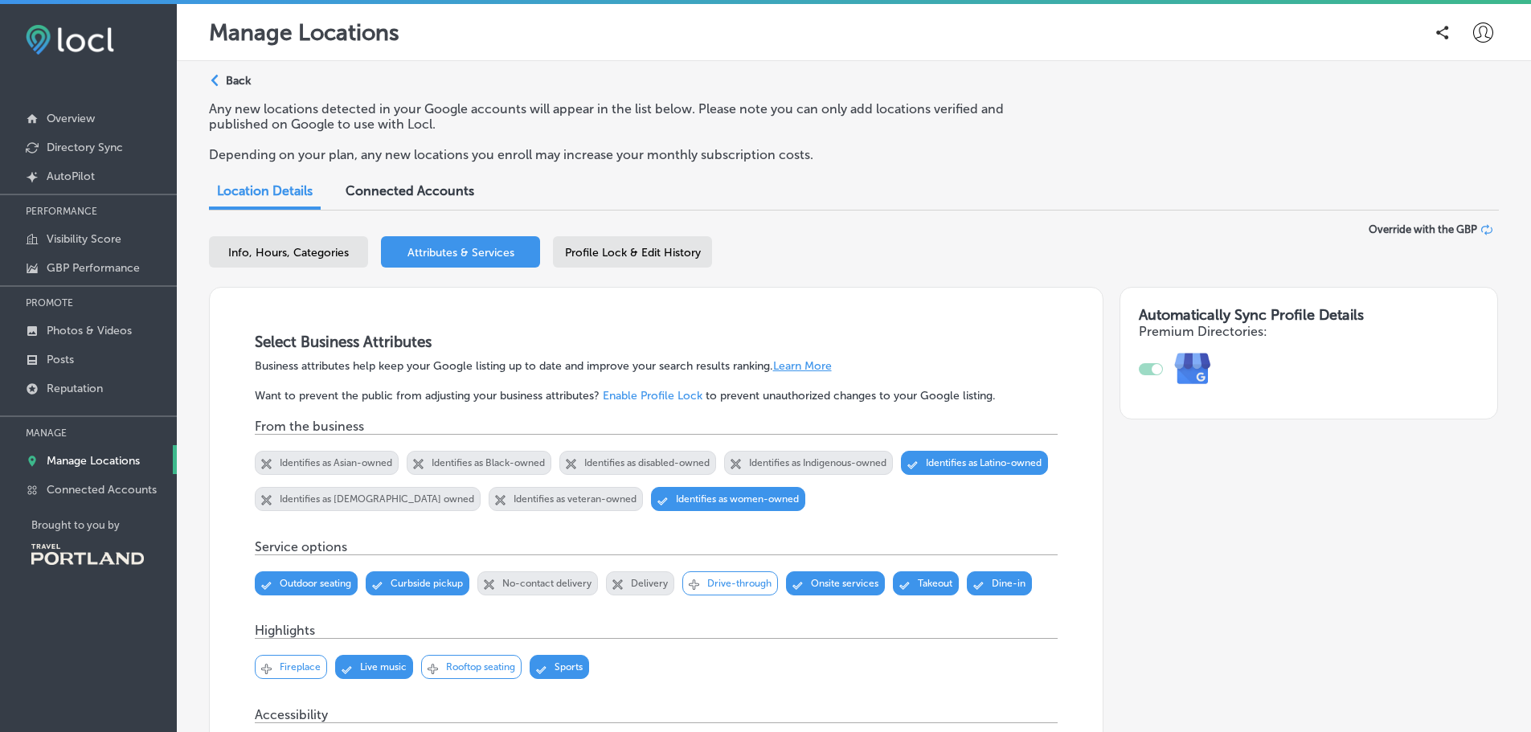
click at [638, 252] on span "Profile Lock & Edit History" at bounding box center [633, 253] width 136 height 14
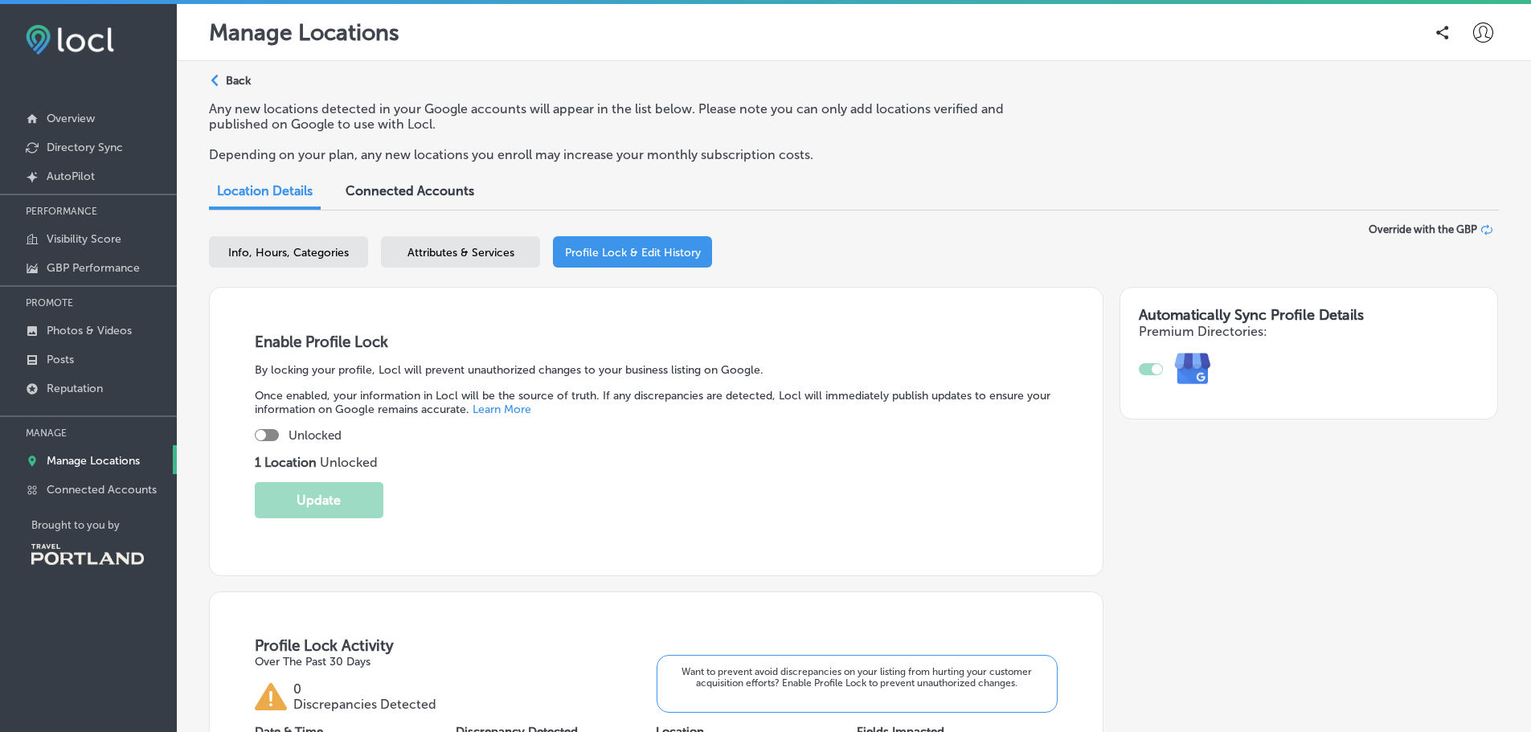
select select "US"
click at [91, 120] on p "Overview" at bounding box center [71, 119] width 48 height 14
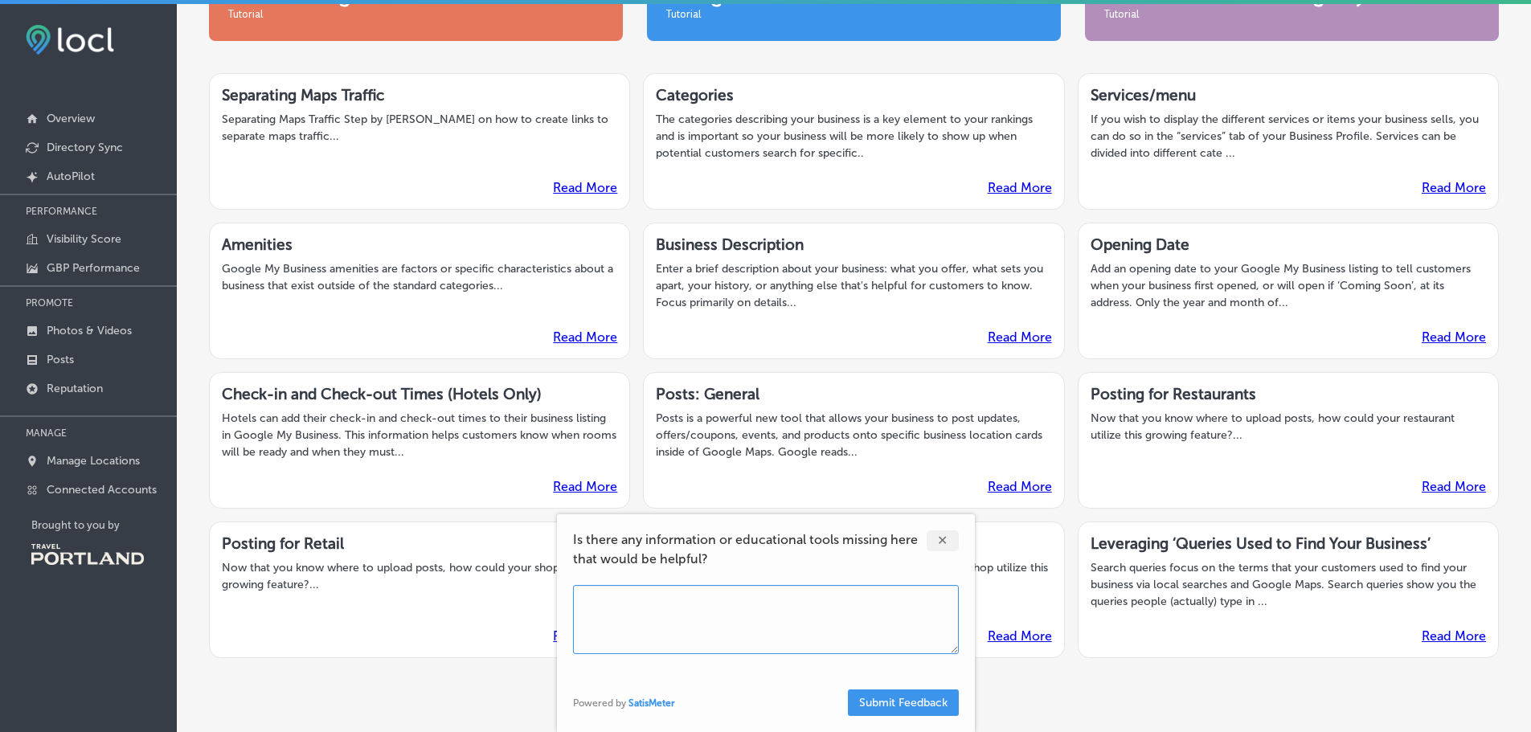
scroll to position [228, 0]
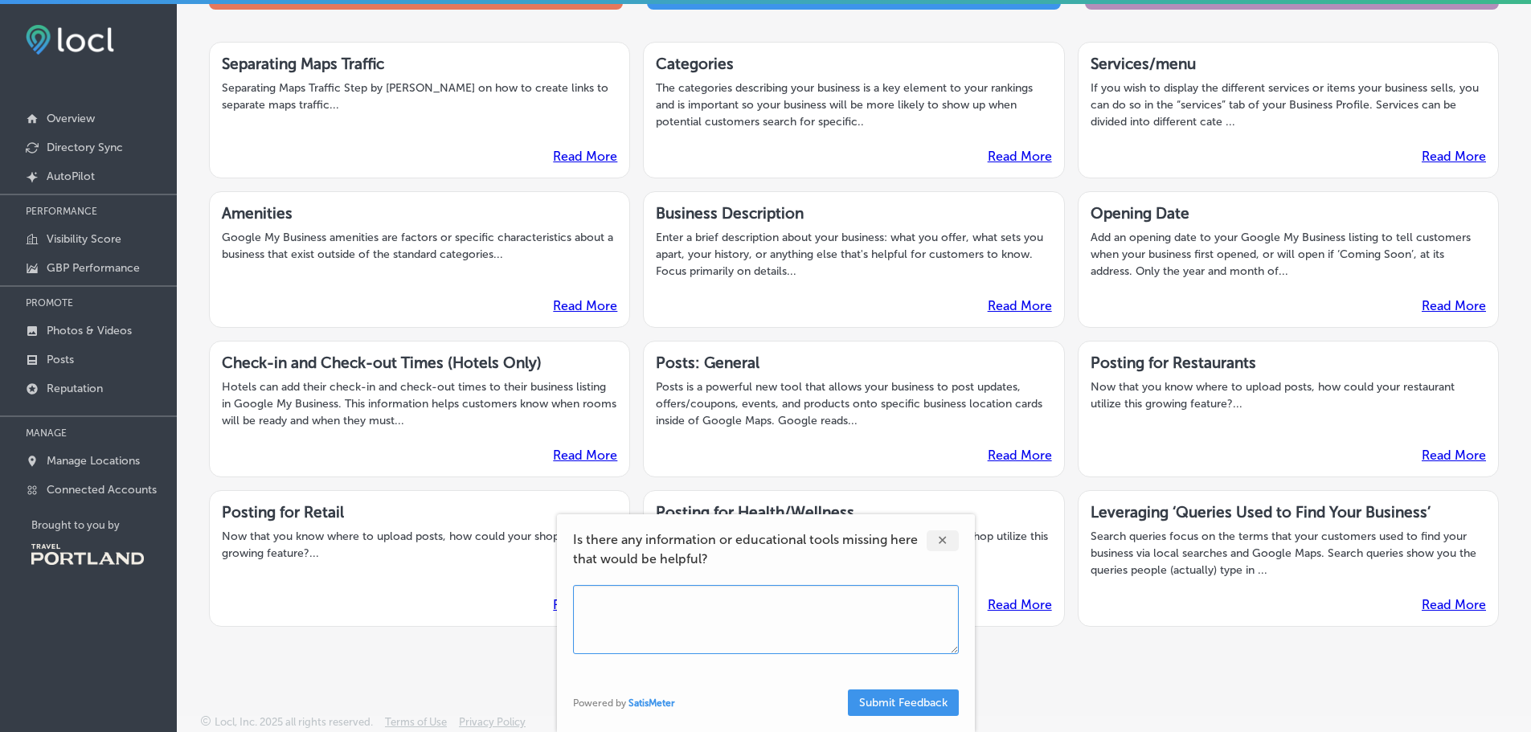
click at [945, 541] on div "✕" at bounding box center [943, 541] width 32 height 21
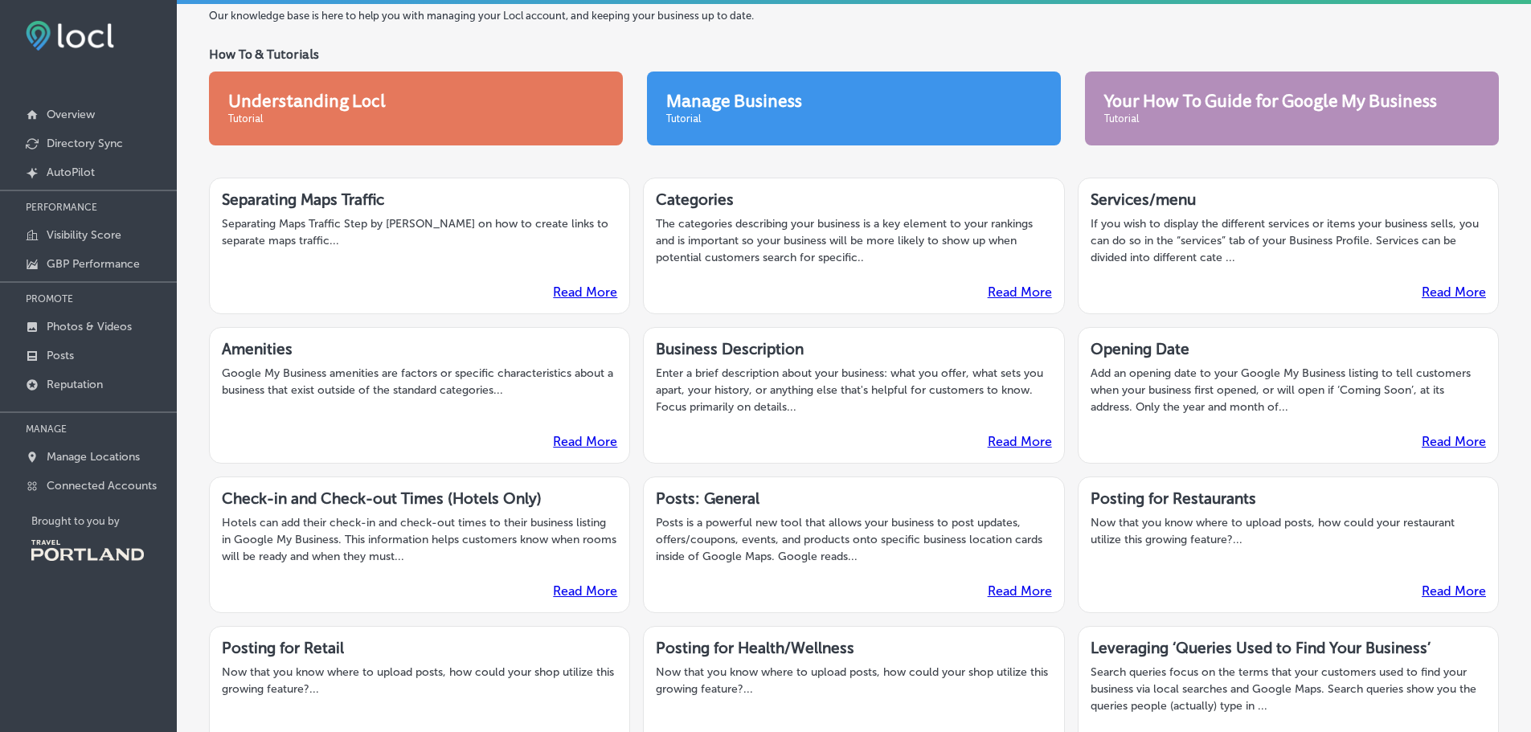
scroll to position [0, 0]
